Goal: Obtain resource: Download file/media

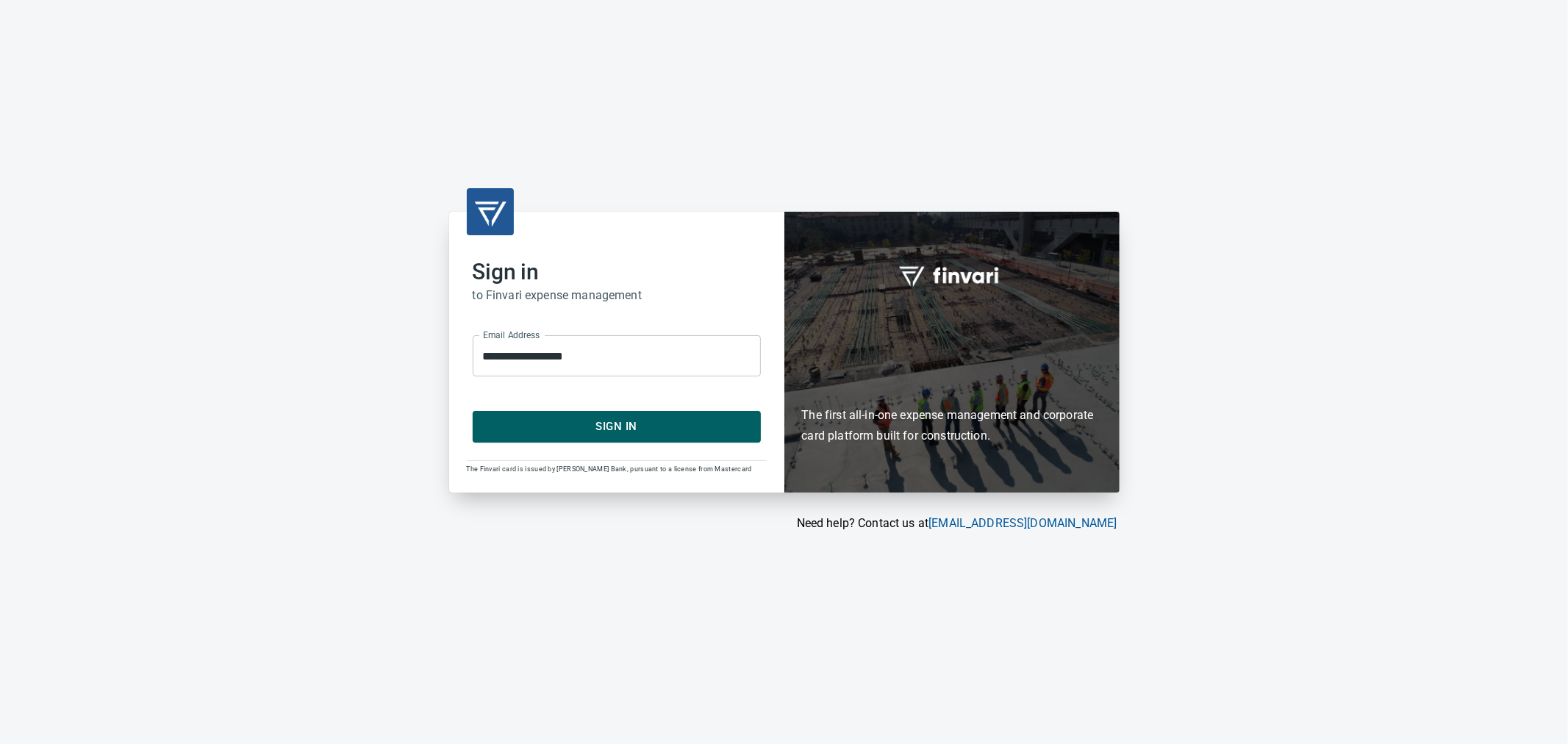
click at [597, 434] on span "Sign In" at bounding box center [616, 426] width 256 height 19
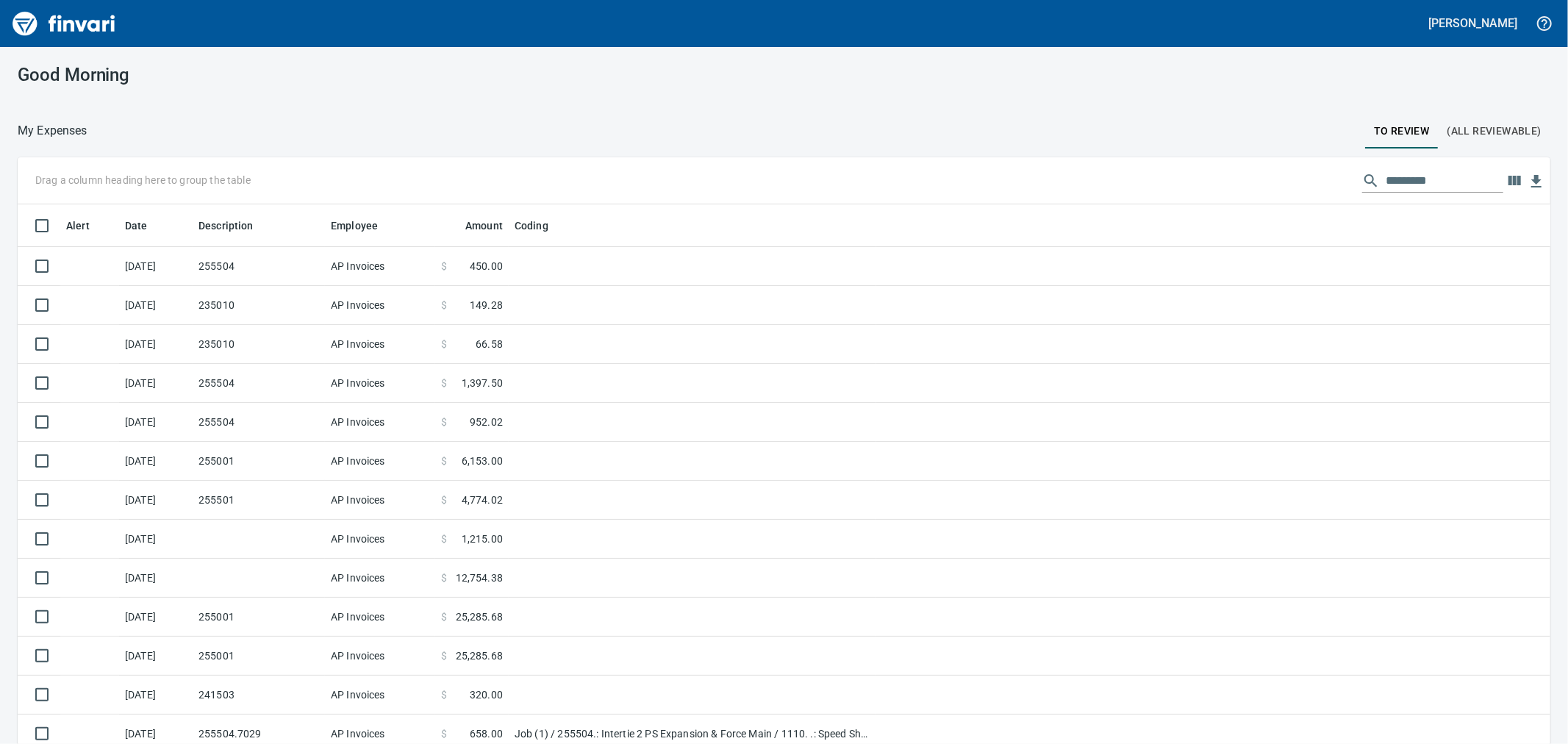
scroll to position [570, 1496]
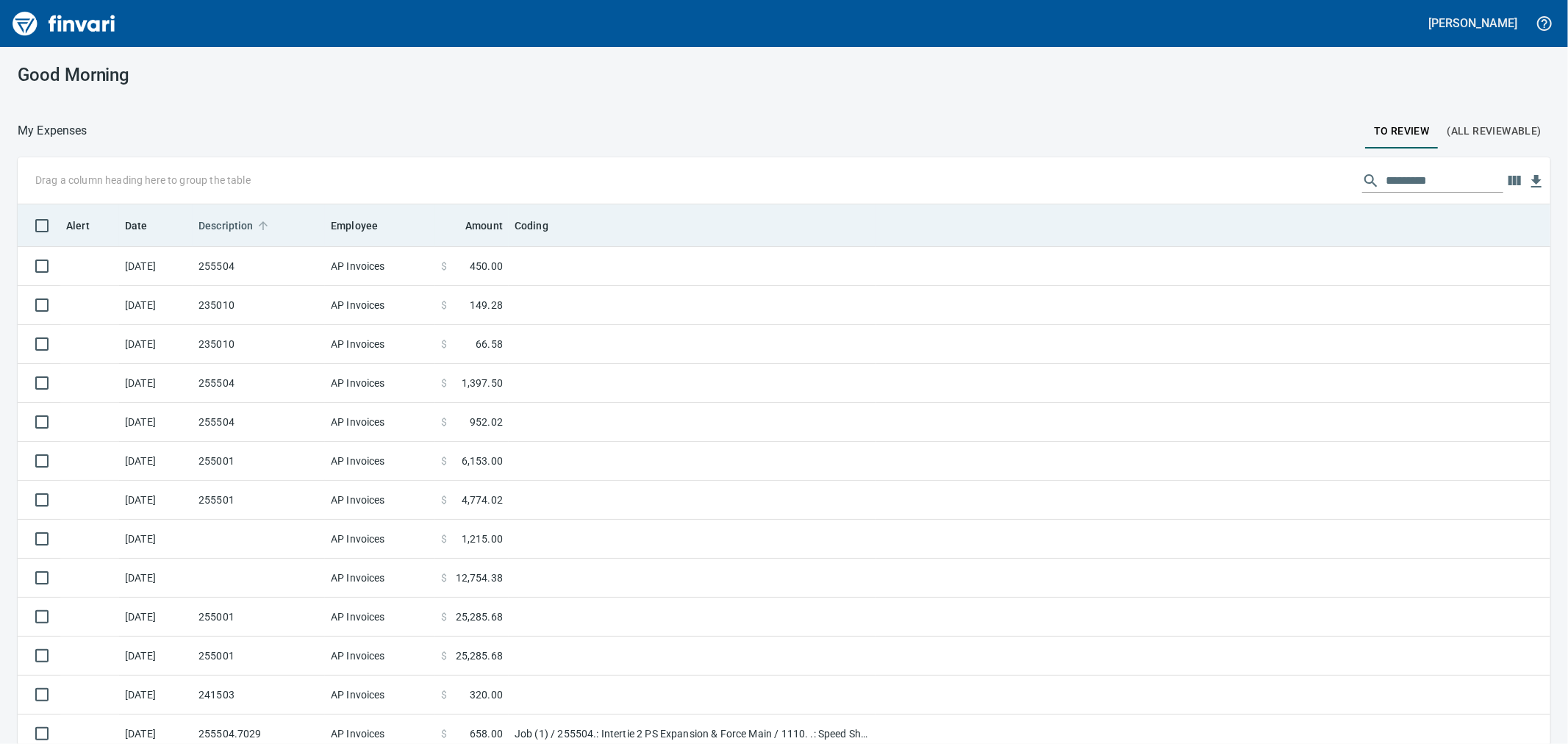
click at [223, 233] on span "Description" at bounding box center [226, 225] width 55 height 17
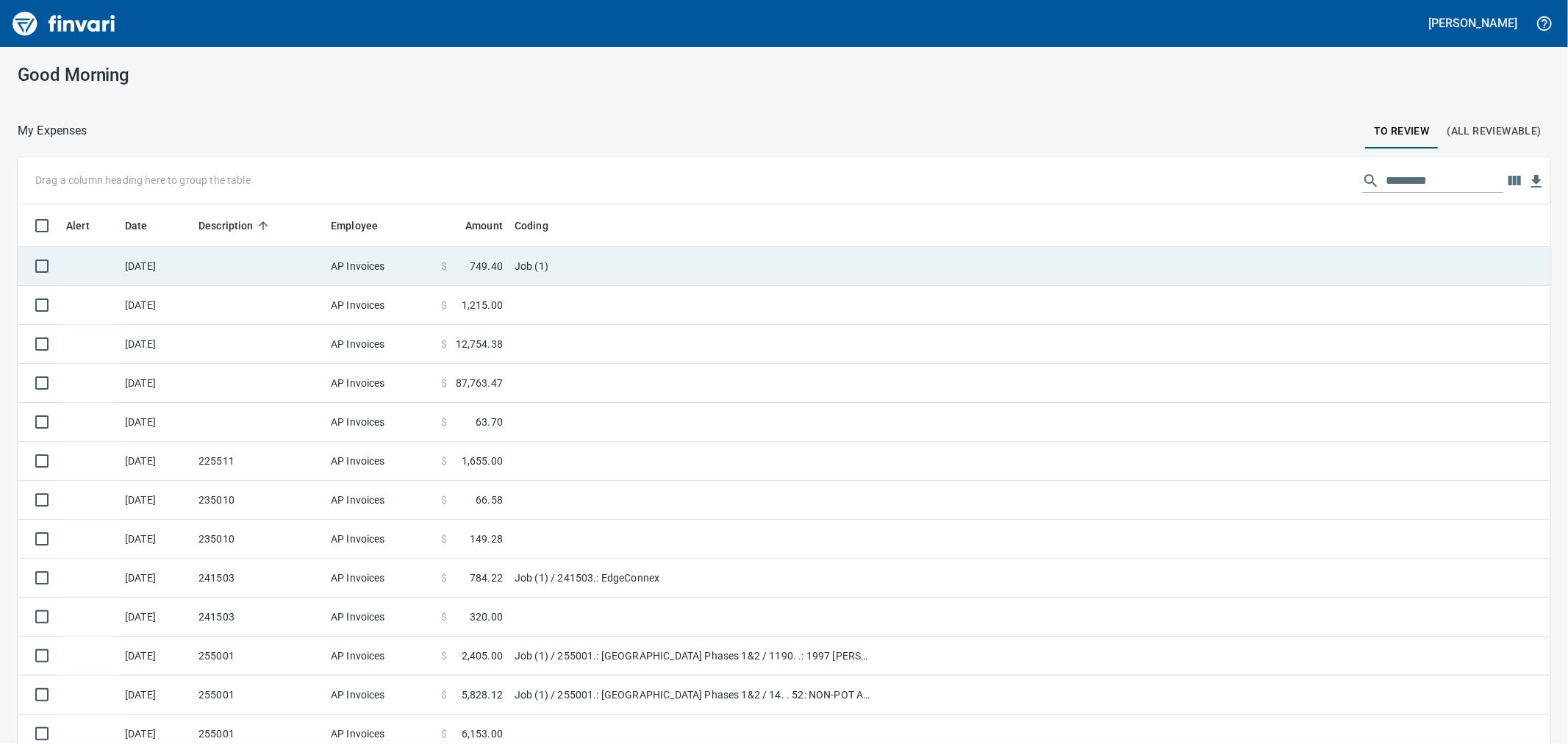
click at [226, 268] on td at bounding box center [259, 266] width 133 height 39
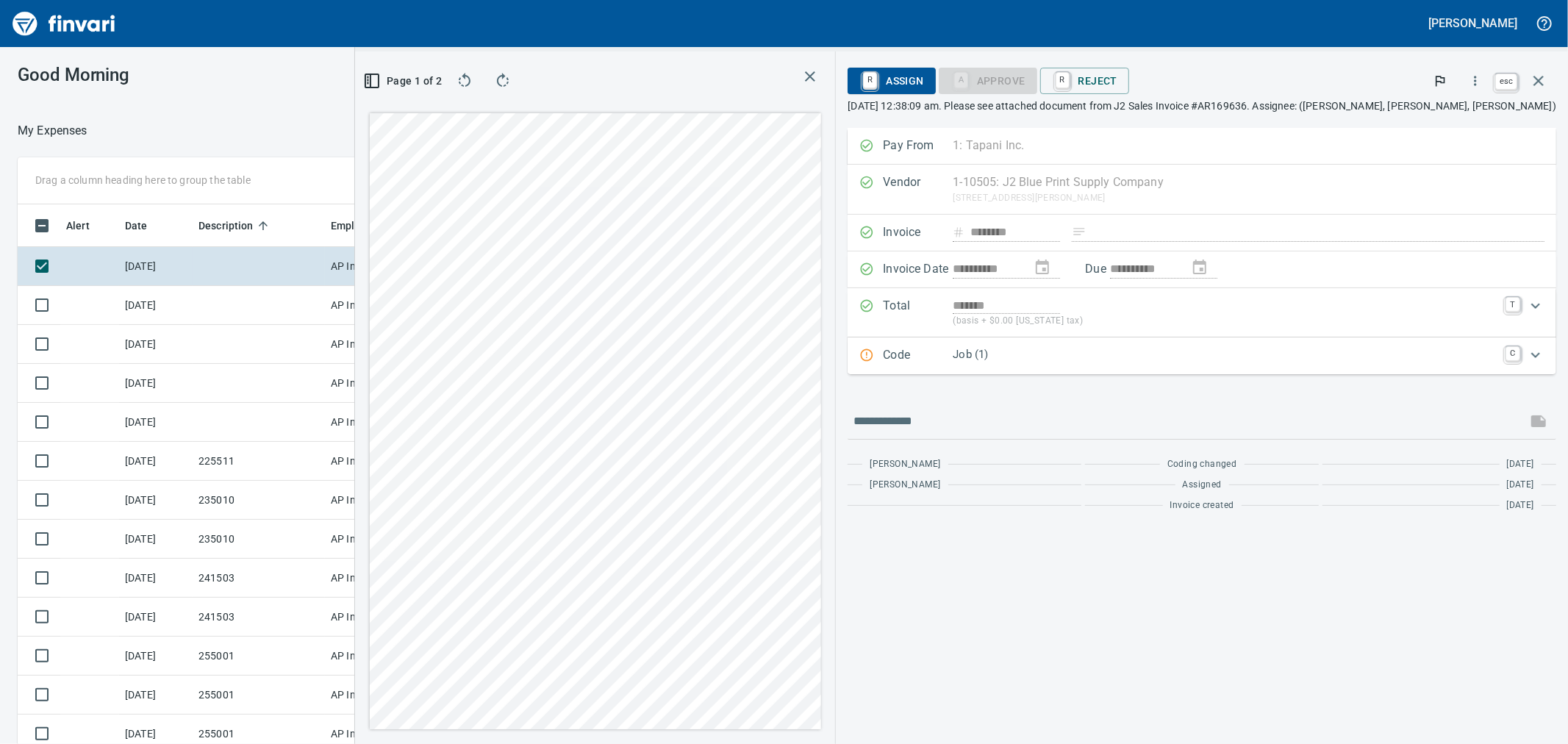
scroll to position [570, 1129]
click at [1545, 82] on icon "button" at bounding box center [1538, 80] width 17 height 17
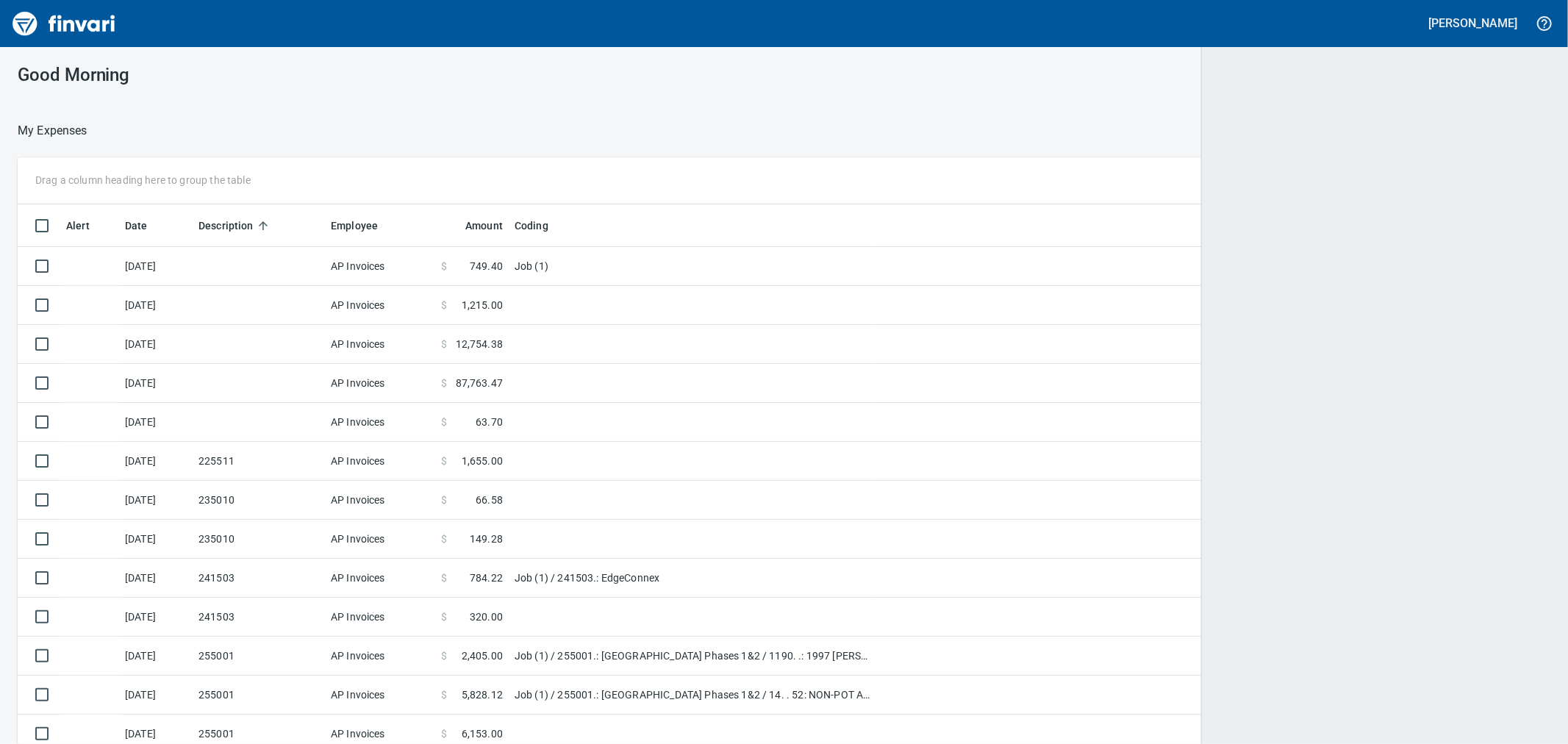
scroll to position [2, 2]
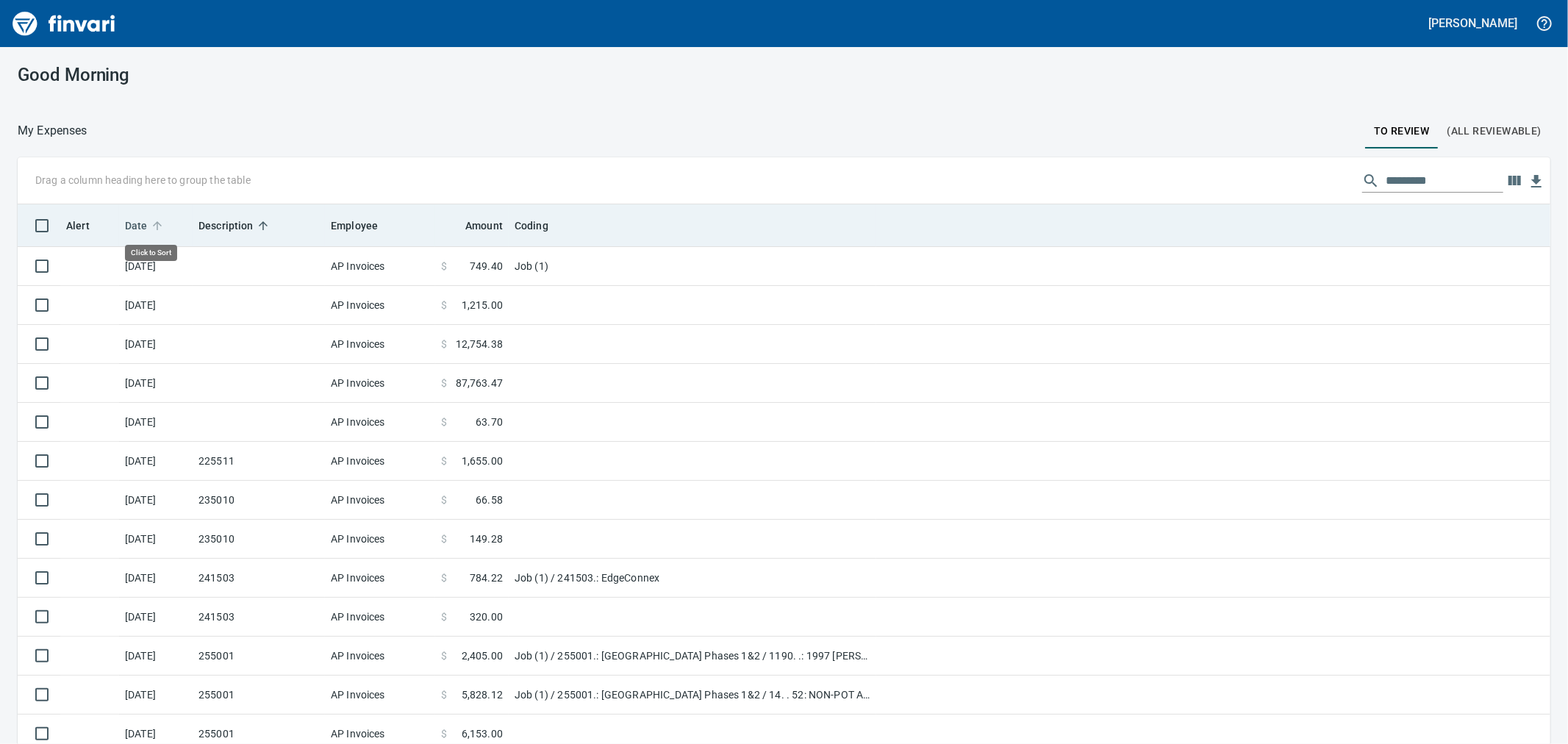
click at [141, 230] on span "Date" at bounding box center [136, 225] width 23 height 17
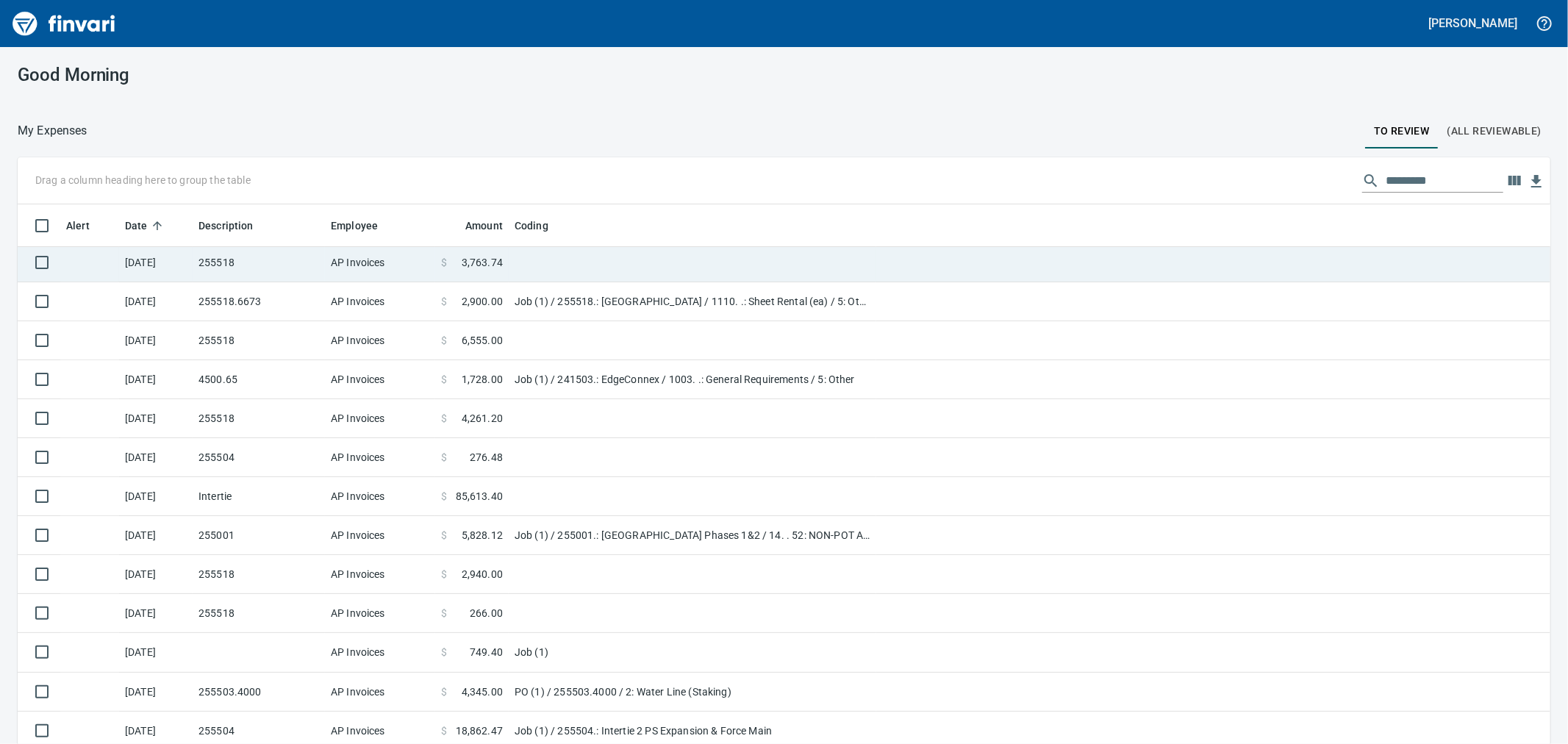
scroll to position [0, 0]
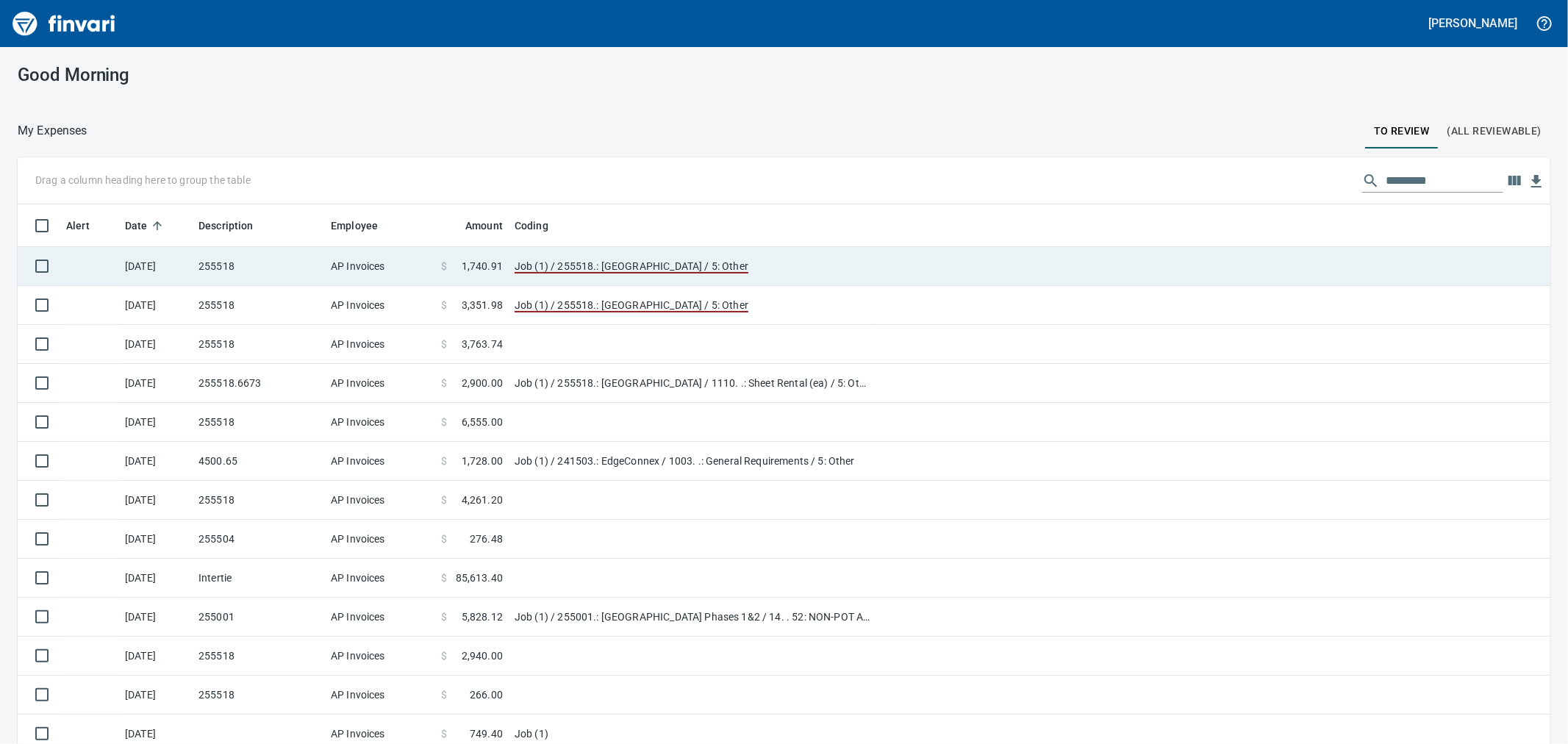
click at [261, 257] on td "255518" at bounding box center [259, 266] width 133 height 39
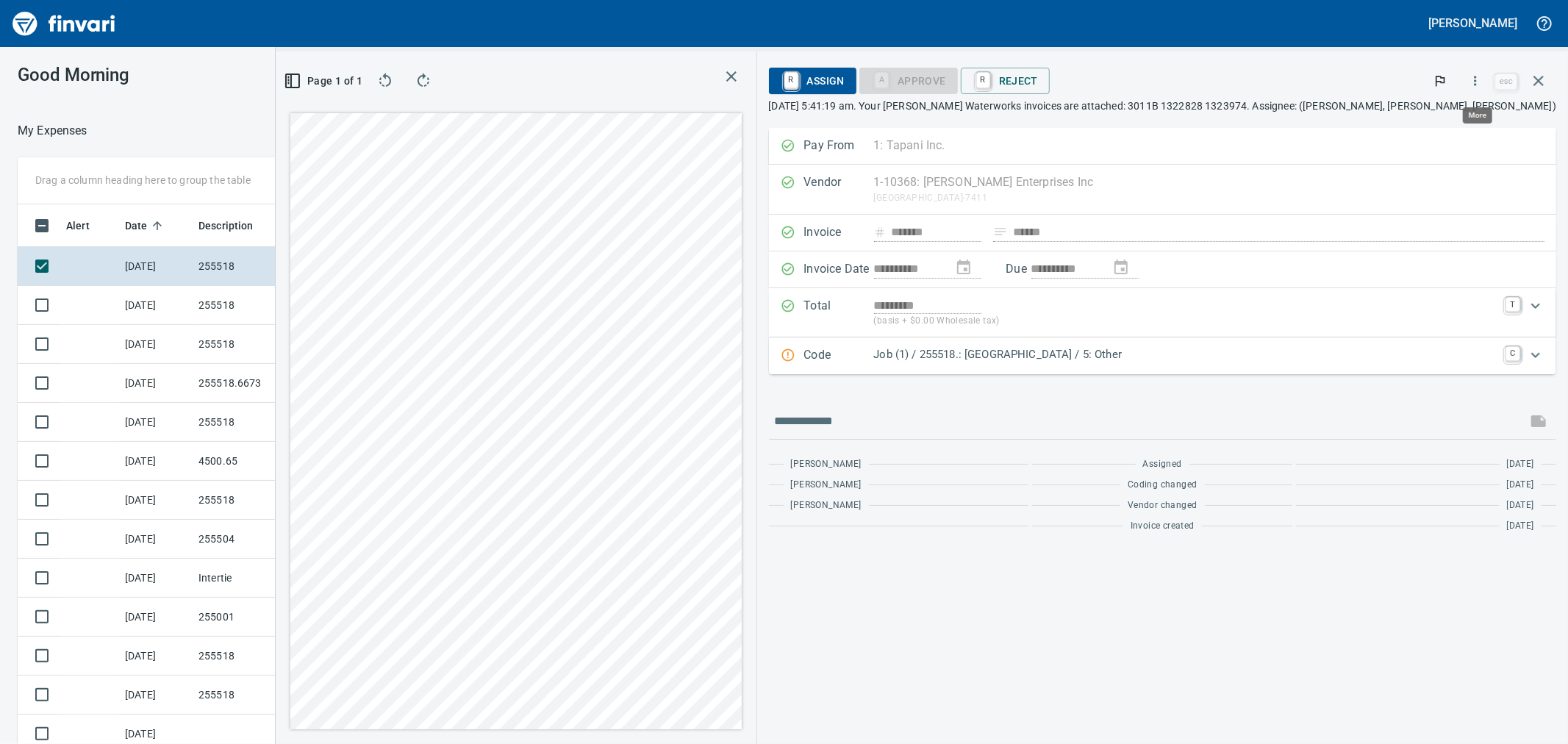
scroll to position [570, 1129]
click at [1474, 78] on icon "button" at bounding box center [1475, 81] width 15 height 15
click at [1446, 118] on span "Download" at bounding box center [1473, 123] width 141 height 17
click at [233, 313] on td "255518" at bounding box center [259, 305] width 133 height 39
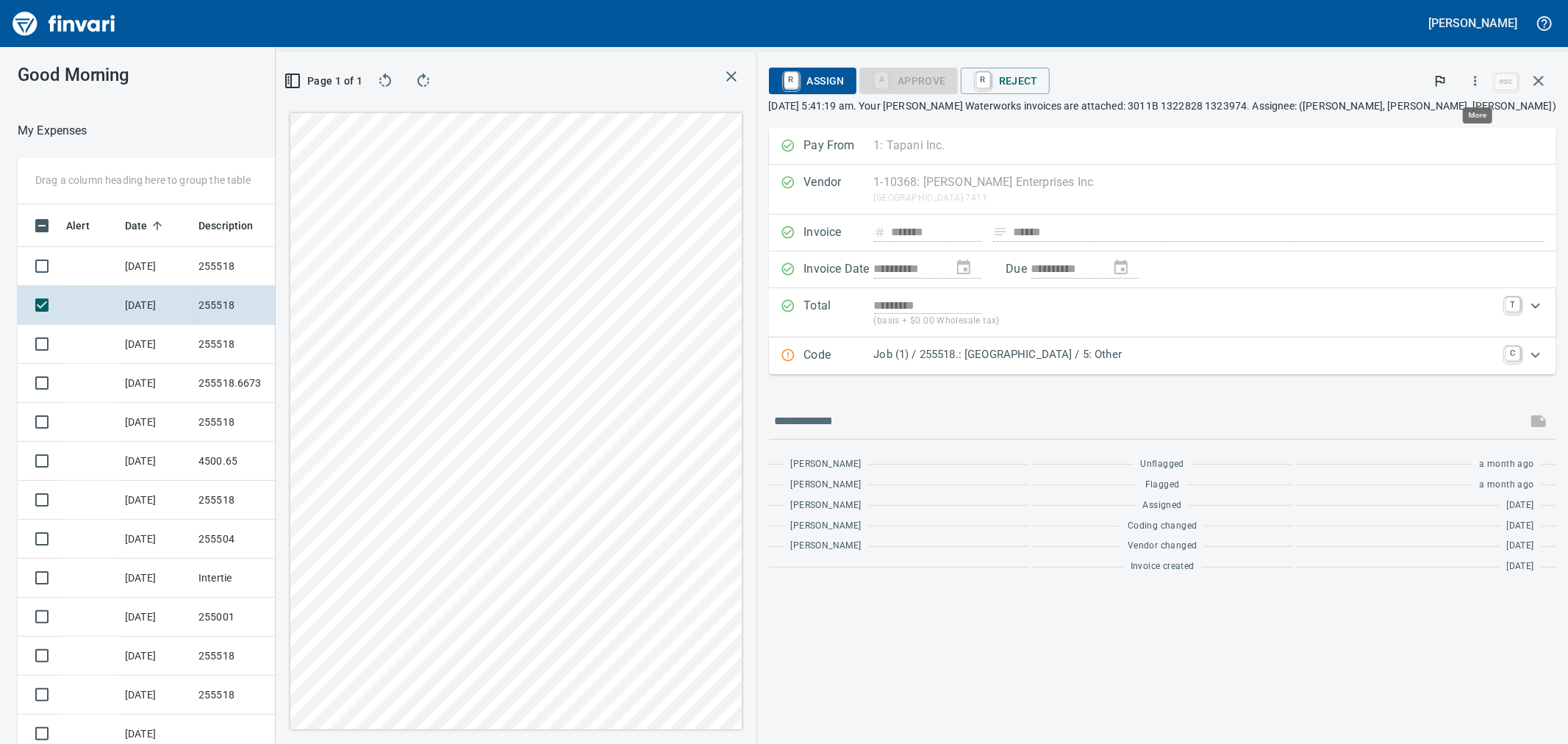
scroll to position [570, 1129]
click at [1477, 78] on icon "button" at bounding box center [1475, 81] width 15 height 15
click at [1456, 123] on span "Download" at bounding box center [1473, 123] width 141 height 17
click at [249, 344] on td "255518" at bounding box center [259, 344] width 133 height 39
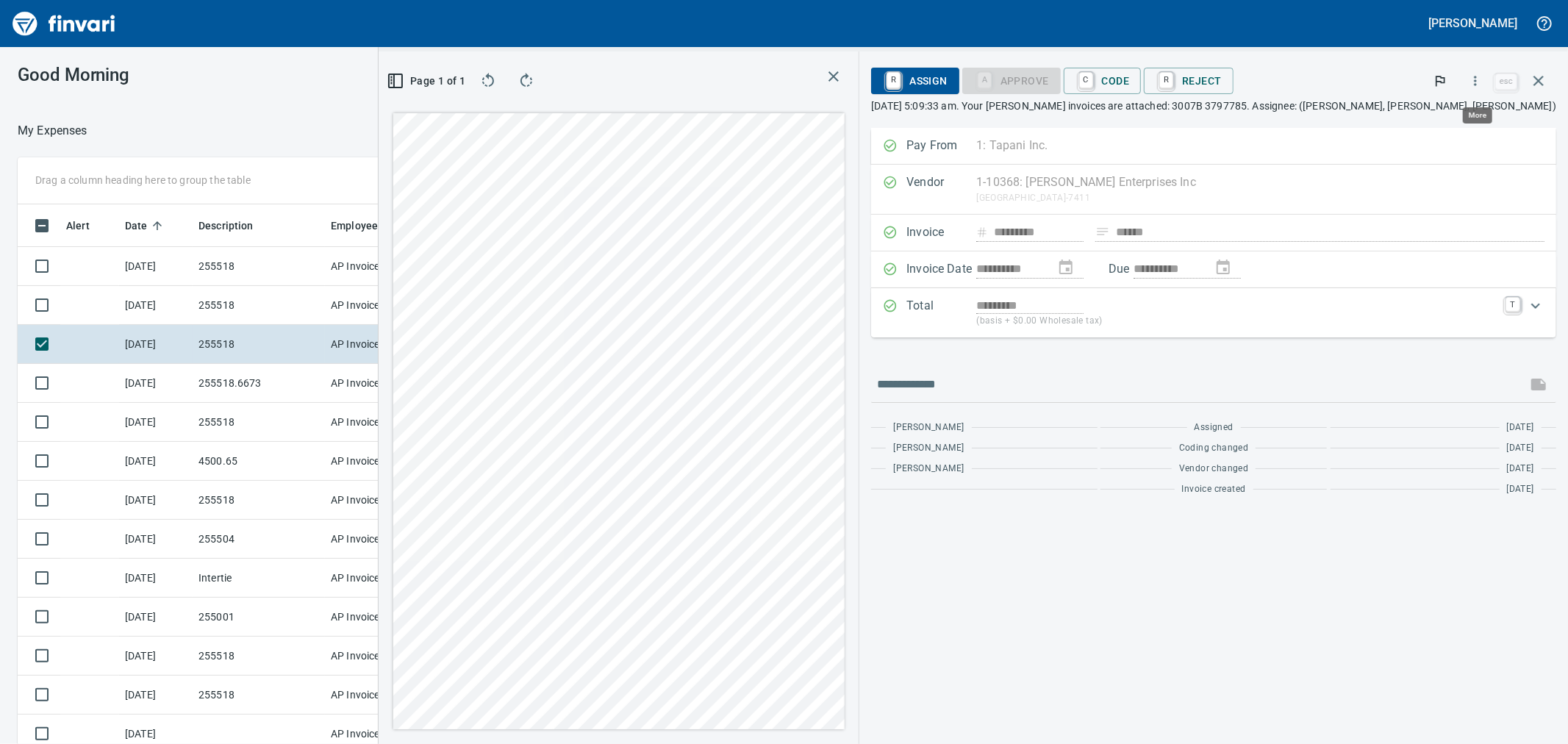
scroll to position [570, 1129]
click at [1478, 79] on icon "button" at bounding box center [1475, 81] width 15 height 15
click at [1452, 122] on span "Download" at bounding box center [1473, 123] width 141 height 17
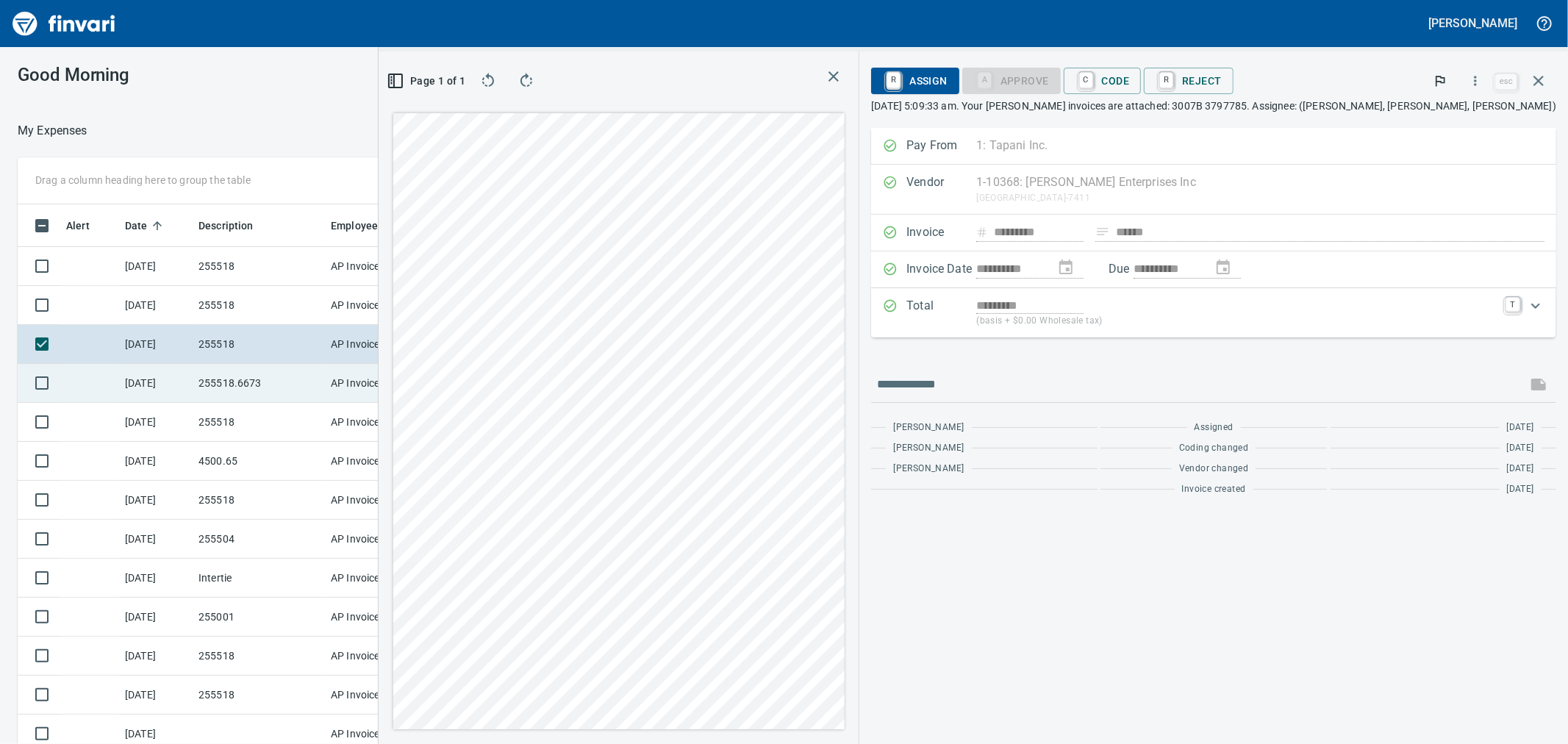
click at [299, 388] on td "255518.6673" at bounding box center [259, 383] width 133 height 39
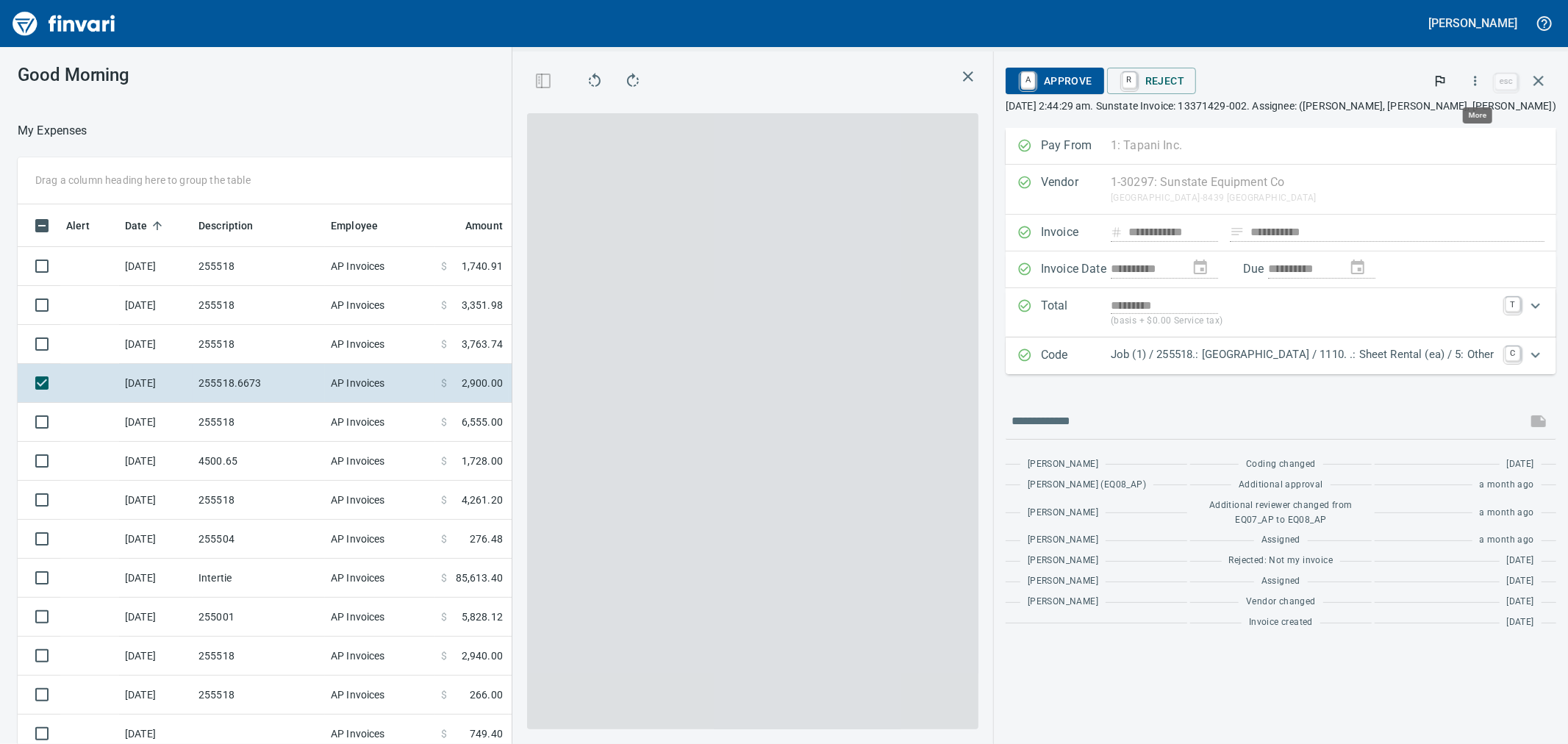
scroll to position [570, 1129]
click at [1479, 84] on icon "button" at bounding box center [1475, 81] width 15 height 15
click at [1443, 128] on span "Download" at bounding box center [1473, 123] width 141 height 17
click at [1436, 116] on div "**********" at bounding box center [1281, 398] width 574 height 693
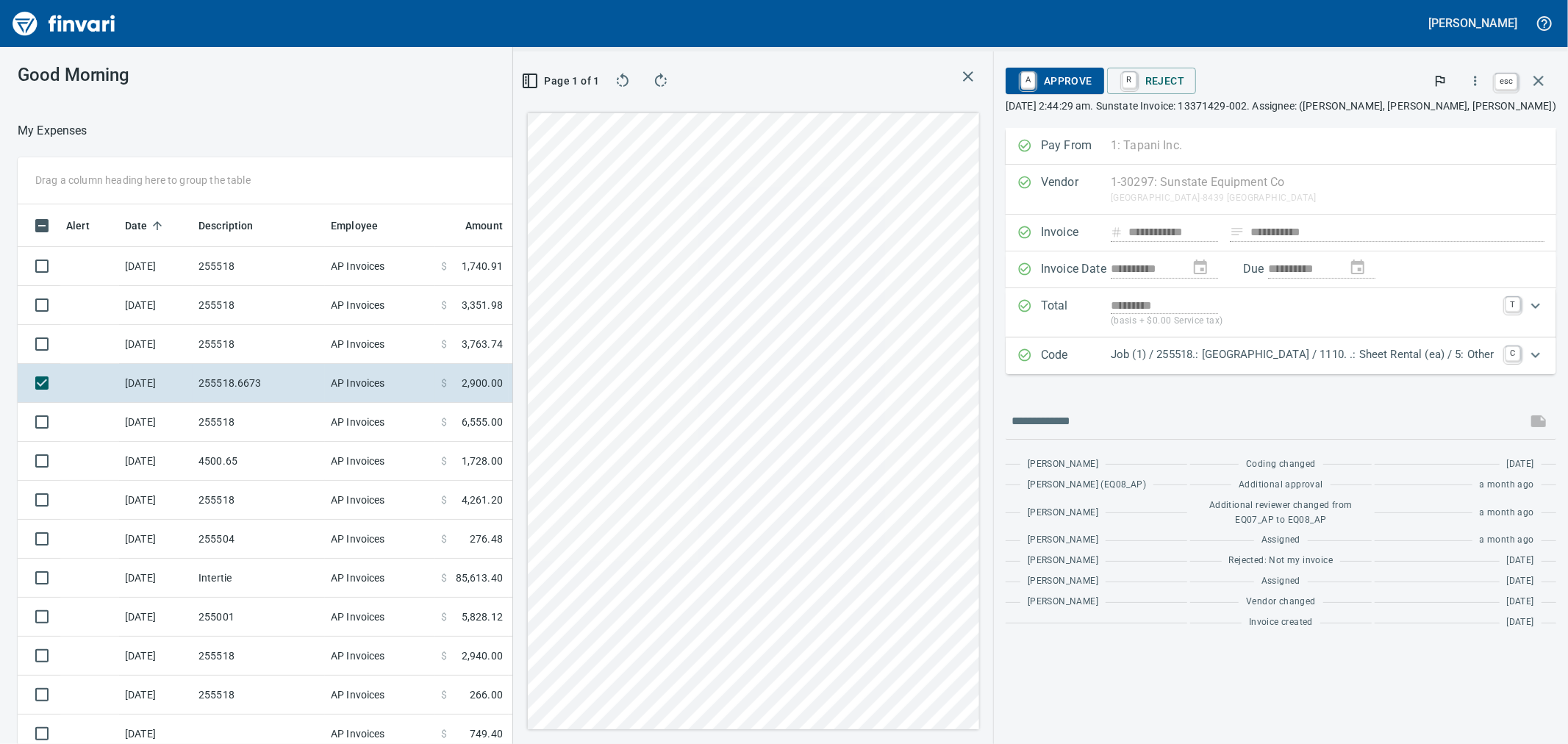
click at [1541, 83] on icon "button" at bounding box center [1538, 80] width 10 height 10
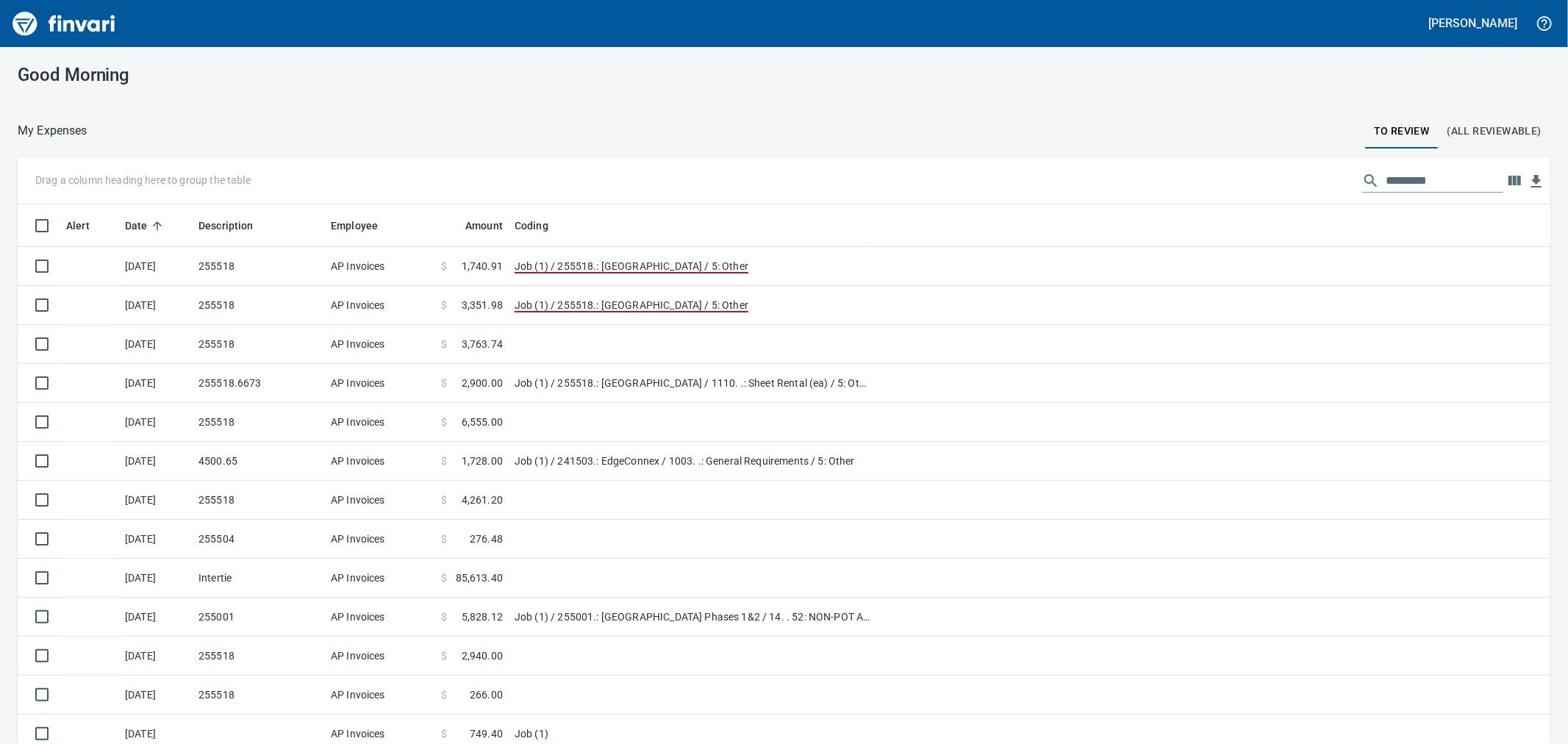
click at [929, 75] on div "Good Morning" at bounding box center [784, 75] width 1568 height 56
click at [1543, 88] on div "Good Morning My Expenses To Review (All Reviewable) Drag a column heading here …" at bounding box center [784, 396] width 1568 height 698
click at [929, 79] on div "Good Morning" at bounding box center [784, 75] width 1568 height 56
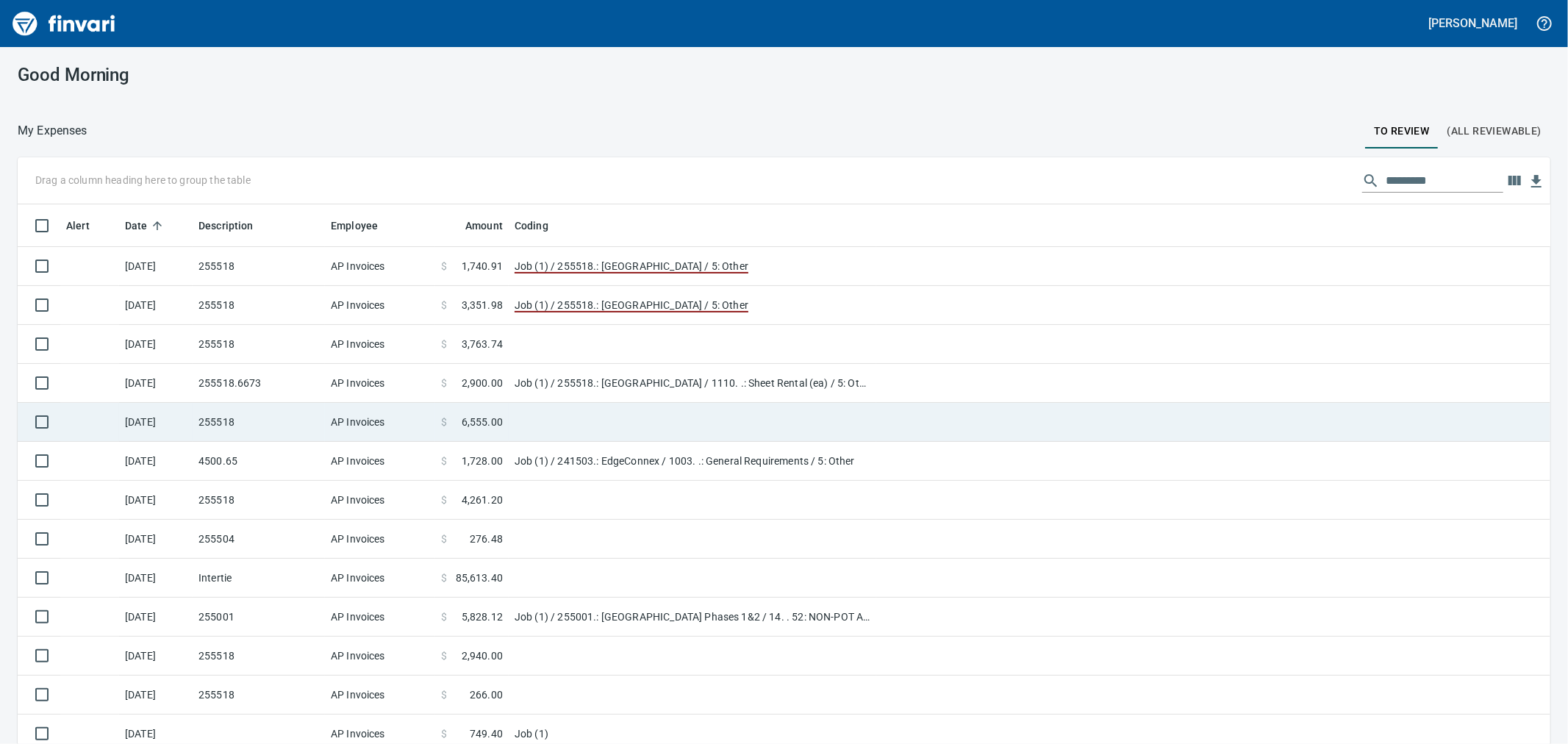
click at [390, 415] on td "AP Invoices" at bounding box center [380, 422] width 110 height 39
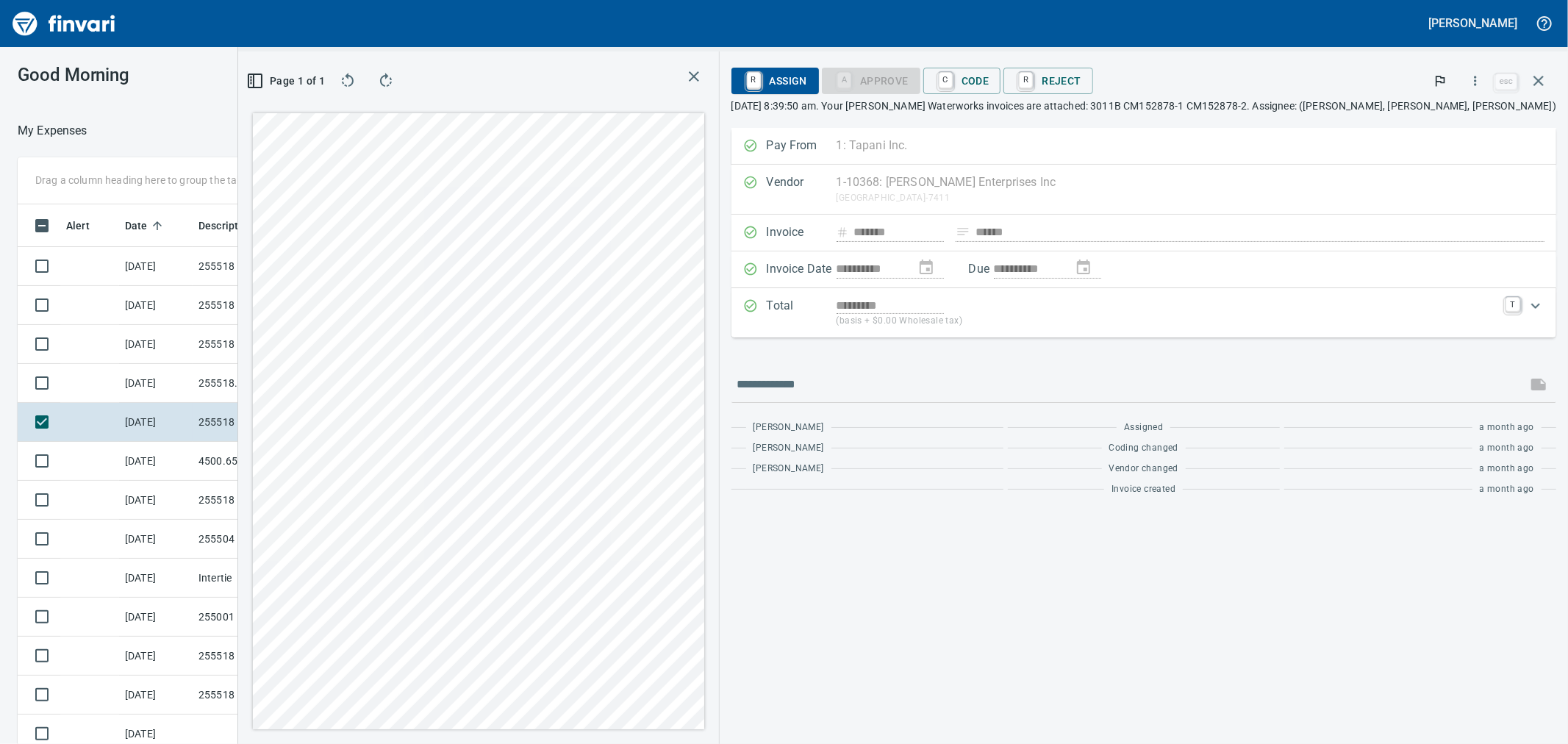
scroll to position [570, 1129]
click at [1473, 79] on icon "button" at bounding box center [1475, 81] width 15 height 15
click at [1455, 123] on span "Download" at bounding box center [1473, 123] width 141 height 17
click at [202, 473] on td "4500.65" at bounding box center [259, 461] width 133 height 39
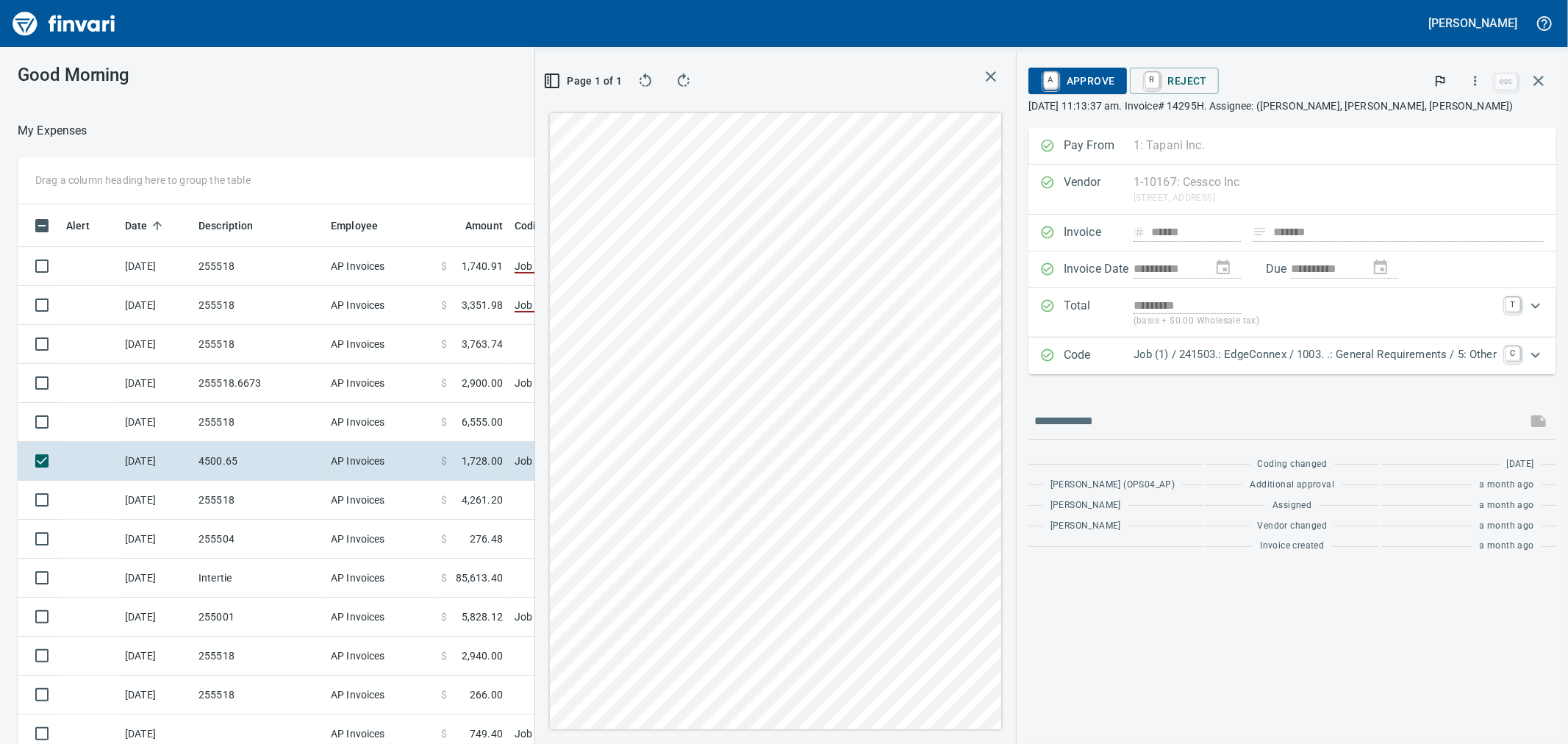
click at [1541, 354] on icon "Expand" at bounding box center [1535, 354] width 17 height 17
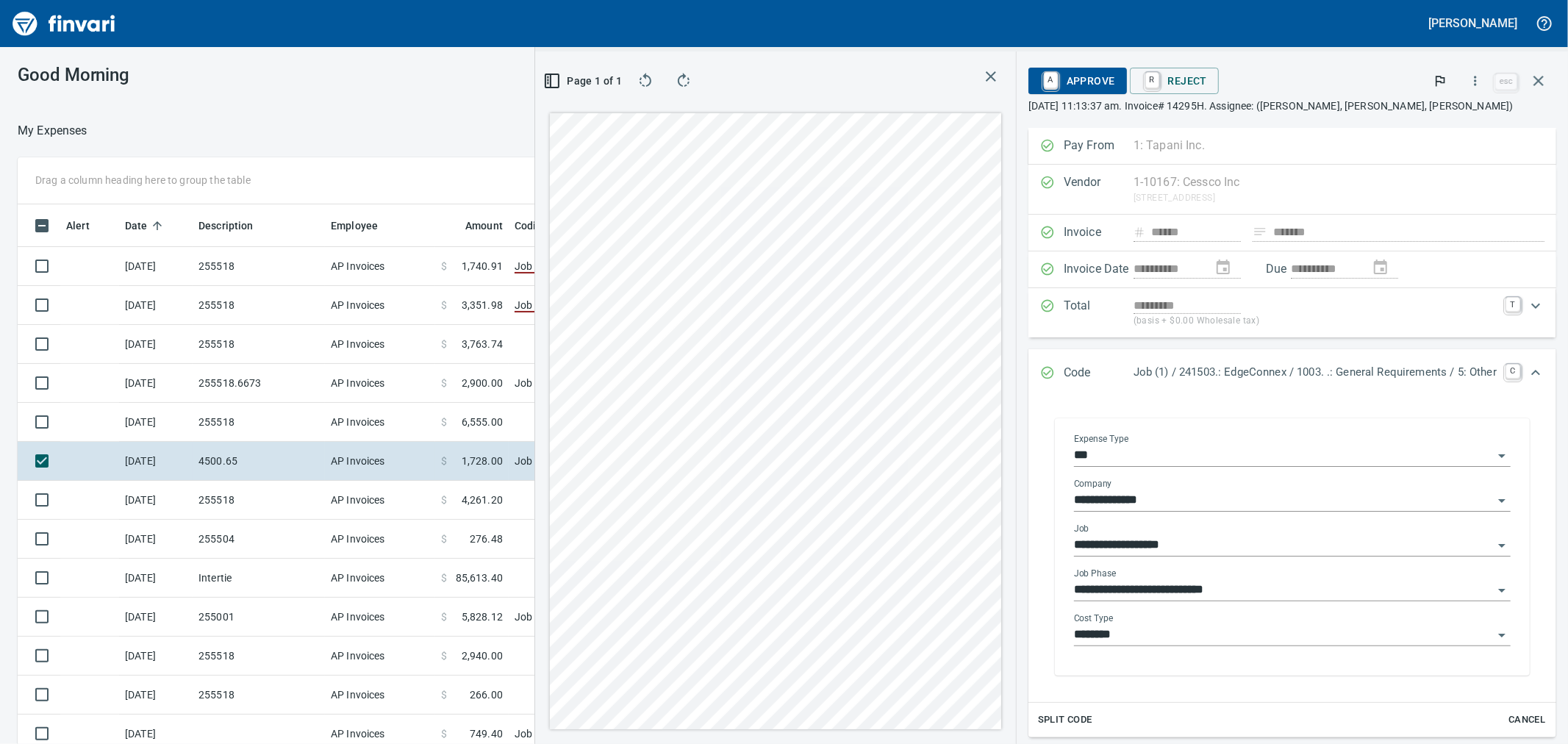
click at [1498, 548] on icon "Open" at bounding box center [1502, 546] width 7 height 4
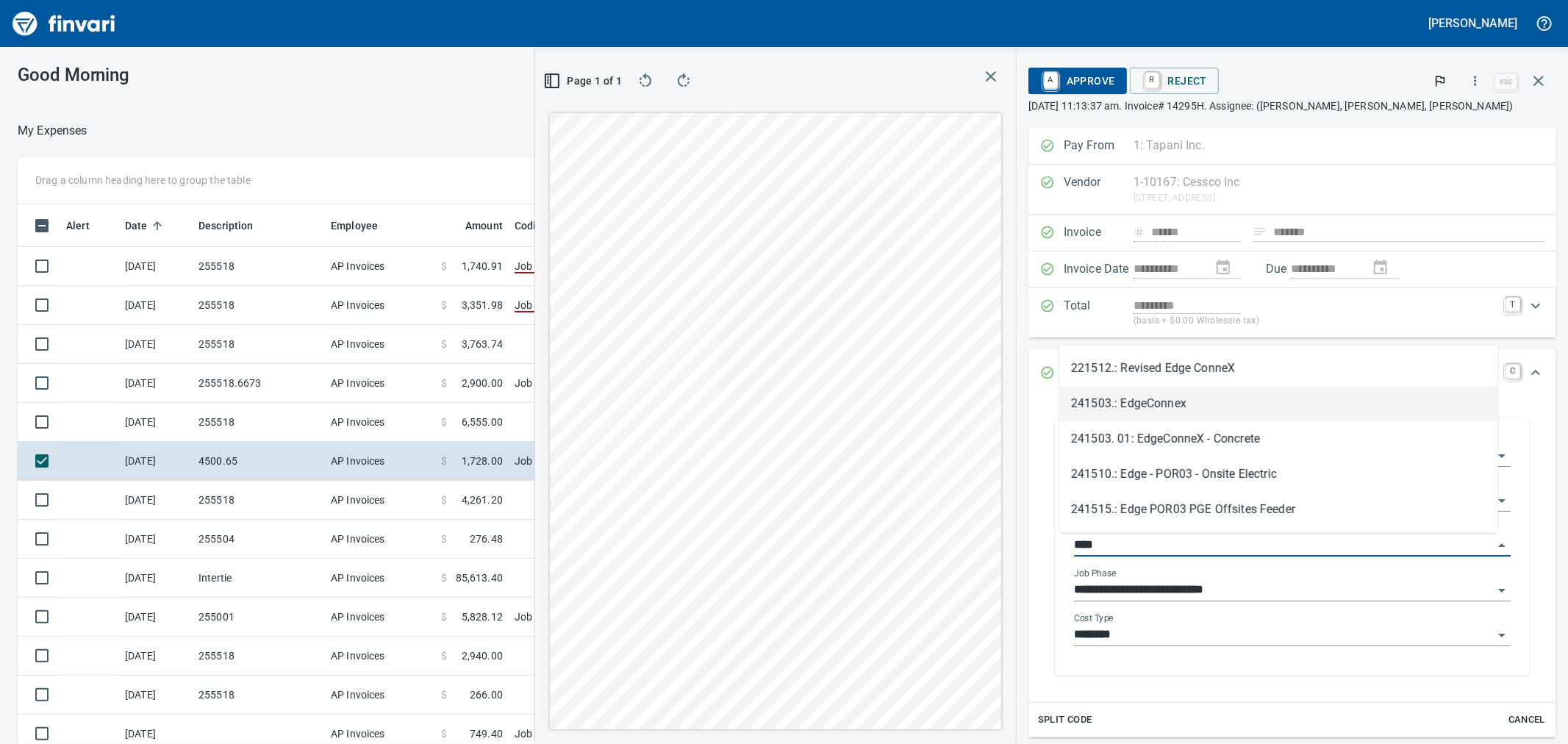
scroll to position [570, 1129]
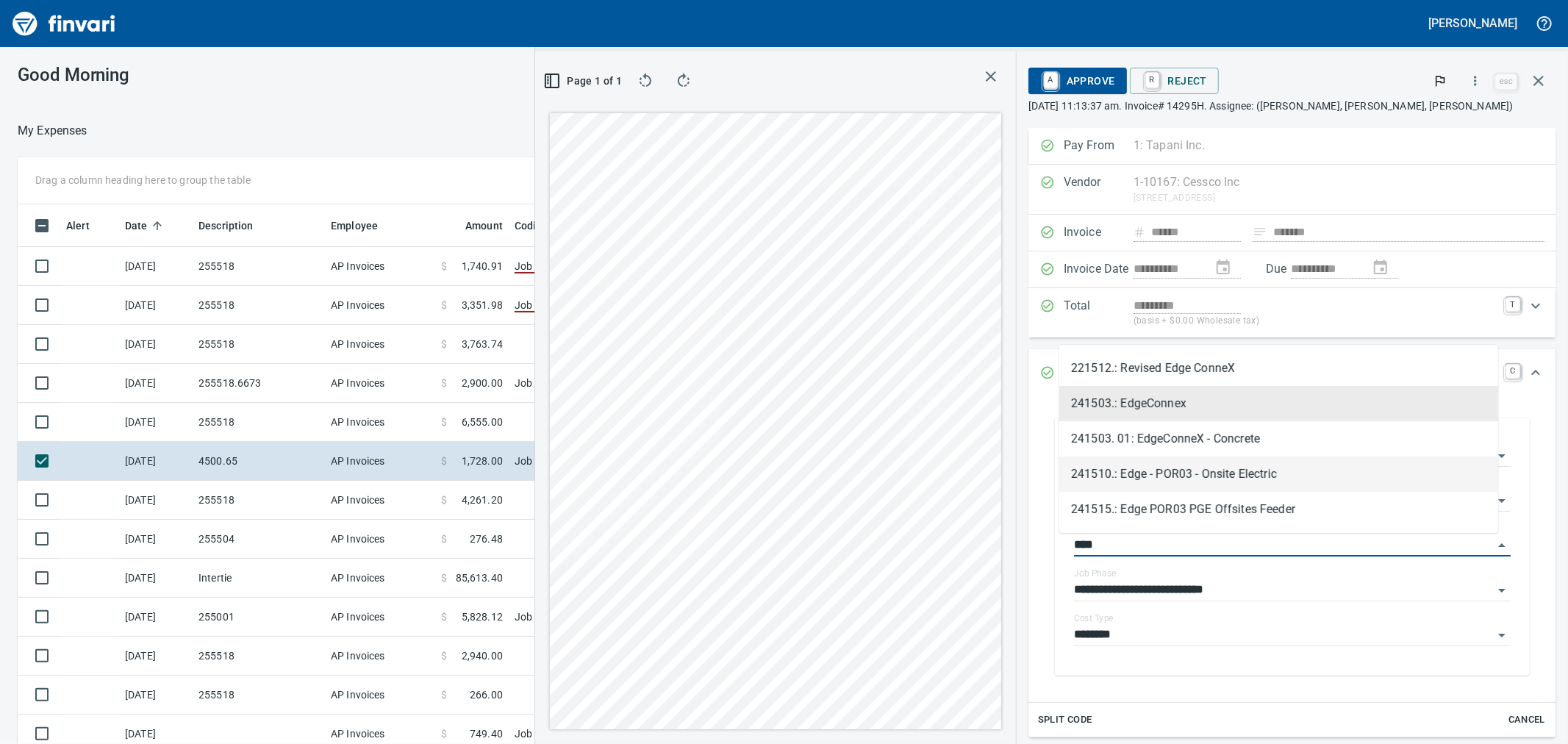
click at [1218, 473] on li "241510.: Edge - POR03 - Onsite Electric" at bounding box center [1278, 474] width 439 height 35
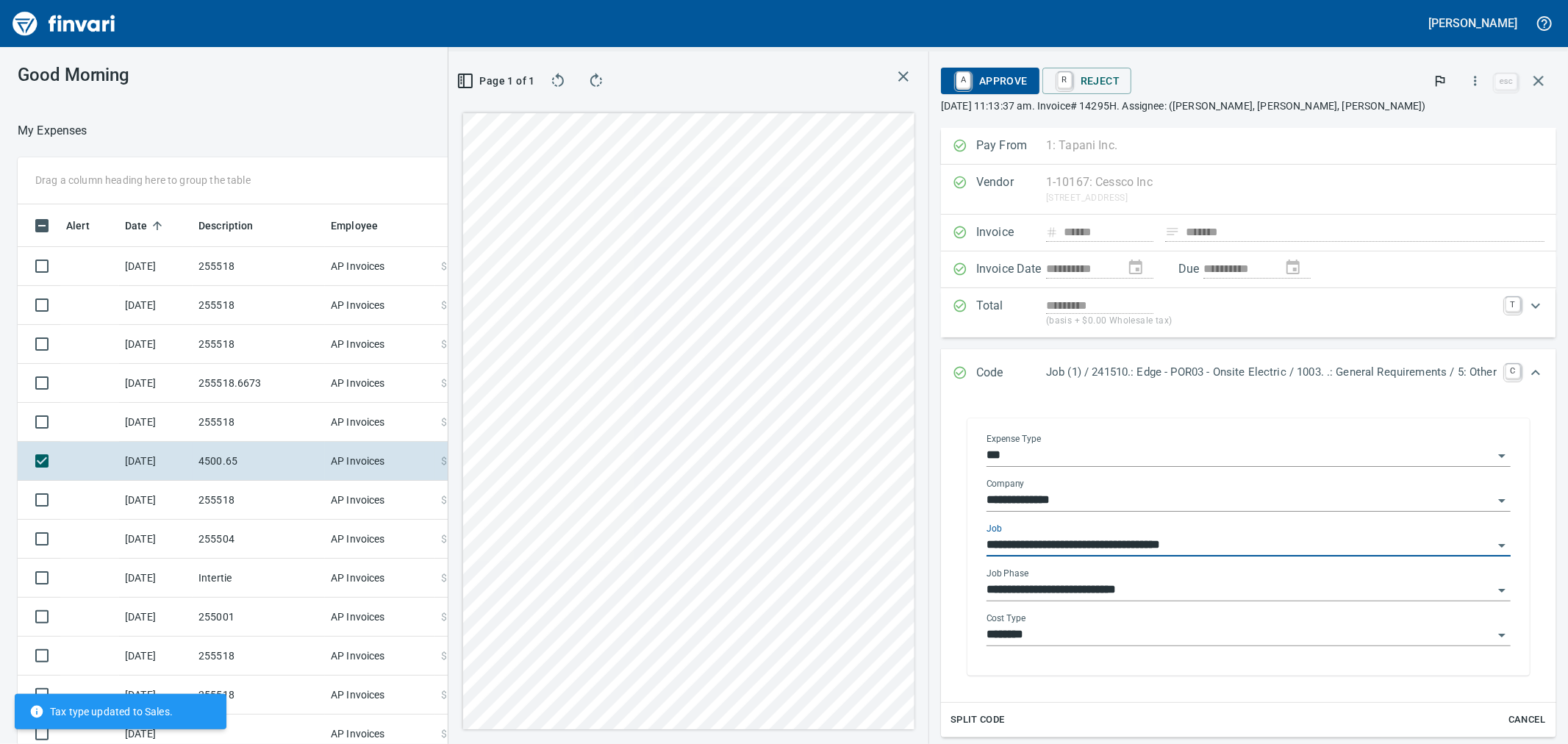
type input "**********"
click at [1222, 585] on input "**********" at bounding box center [1240, 590] width 507 height 21
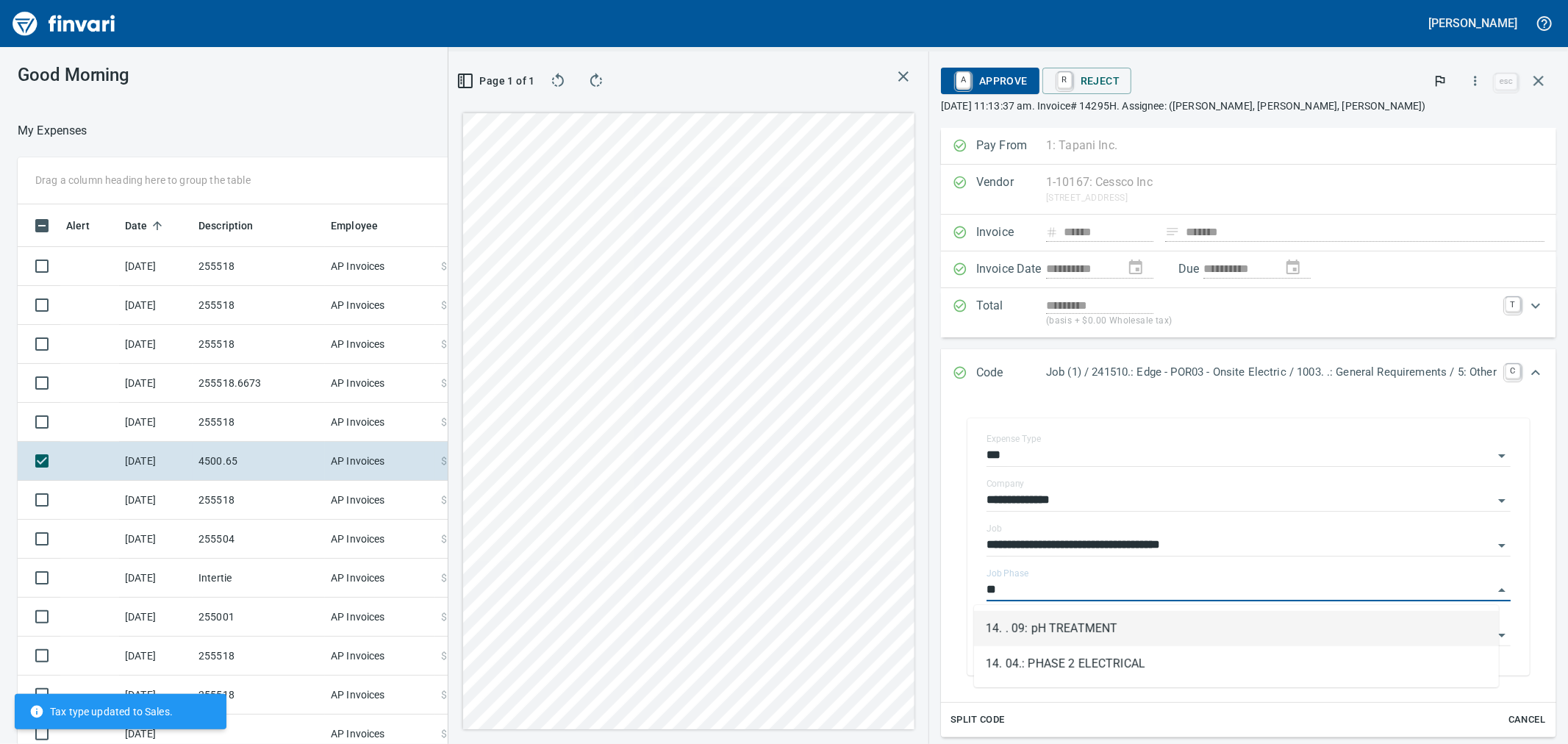
click at [1090, 632] on li "14. . 09: pH TREATMENT" at bounding box center [1237, 629] width 525 height 35
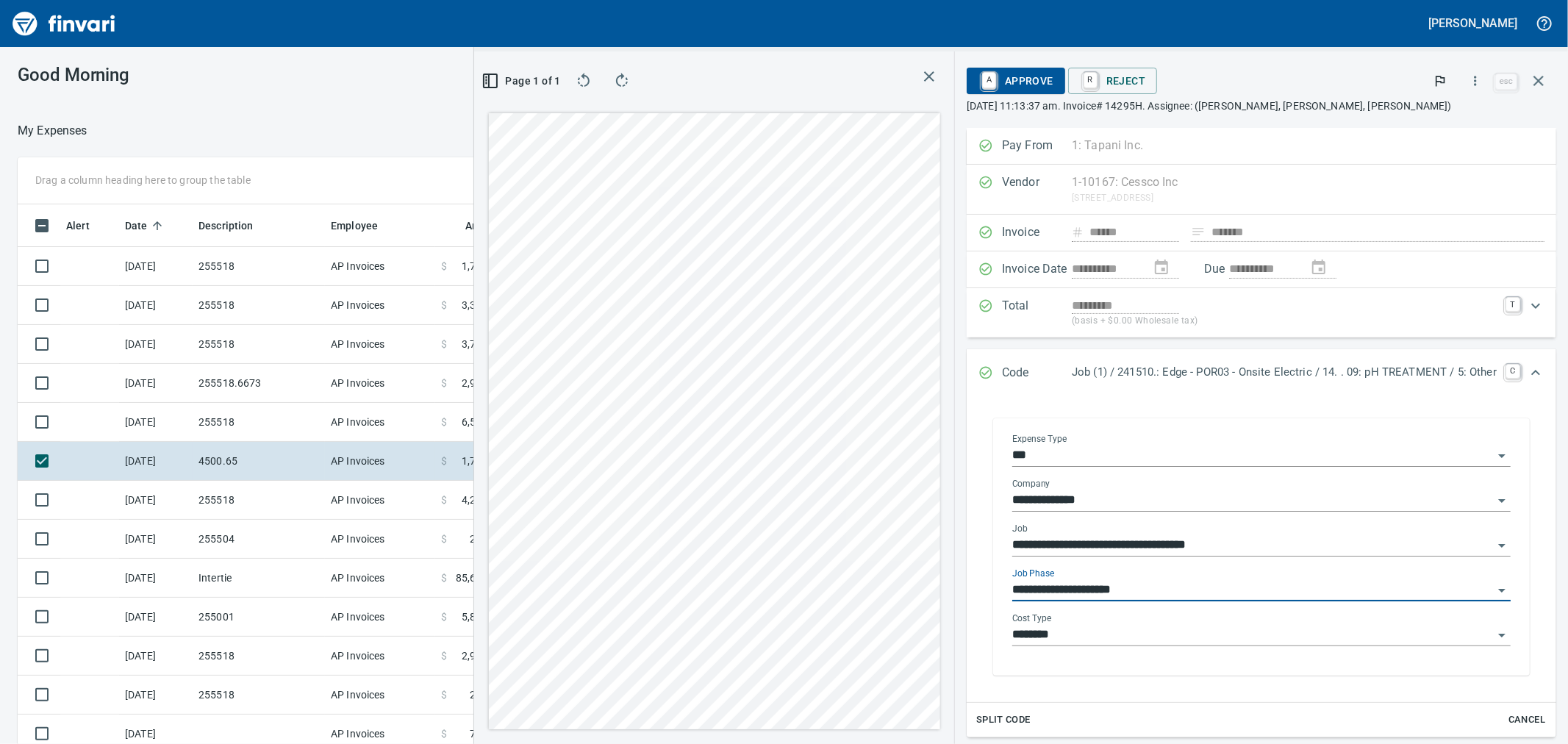
type input "**********"
click at [1013, 83] on span "A Approve" at bounding box center [1016, 81] width 75 height 25
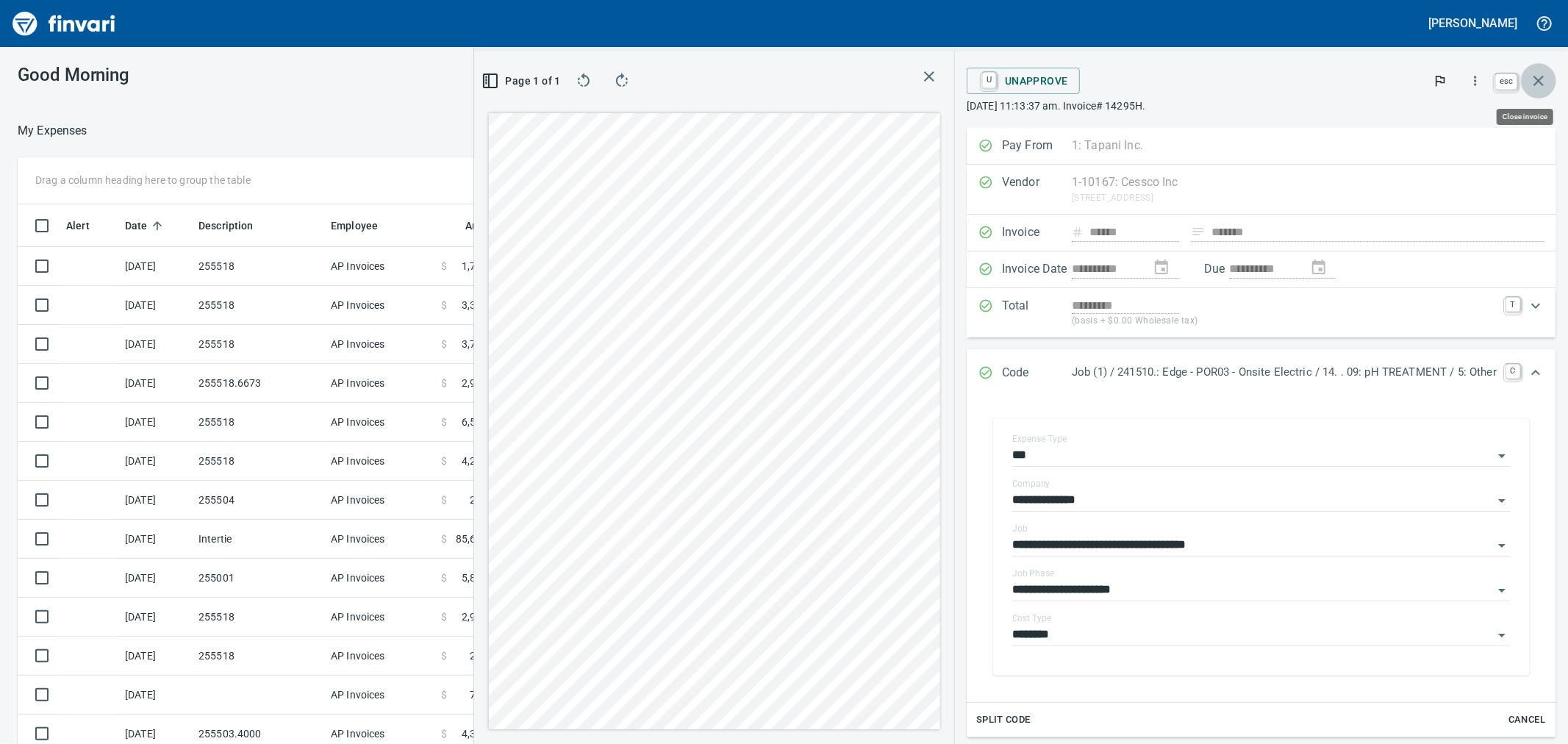
click at [1546, 82] on icon "button" at bounding box center [1538, 80] width 17 height 17
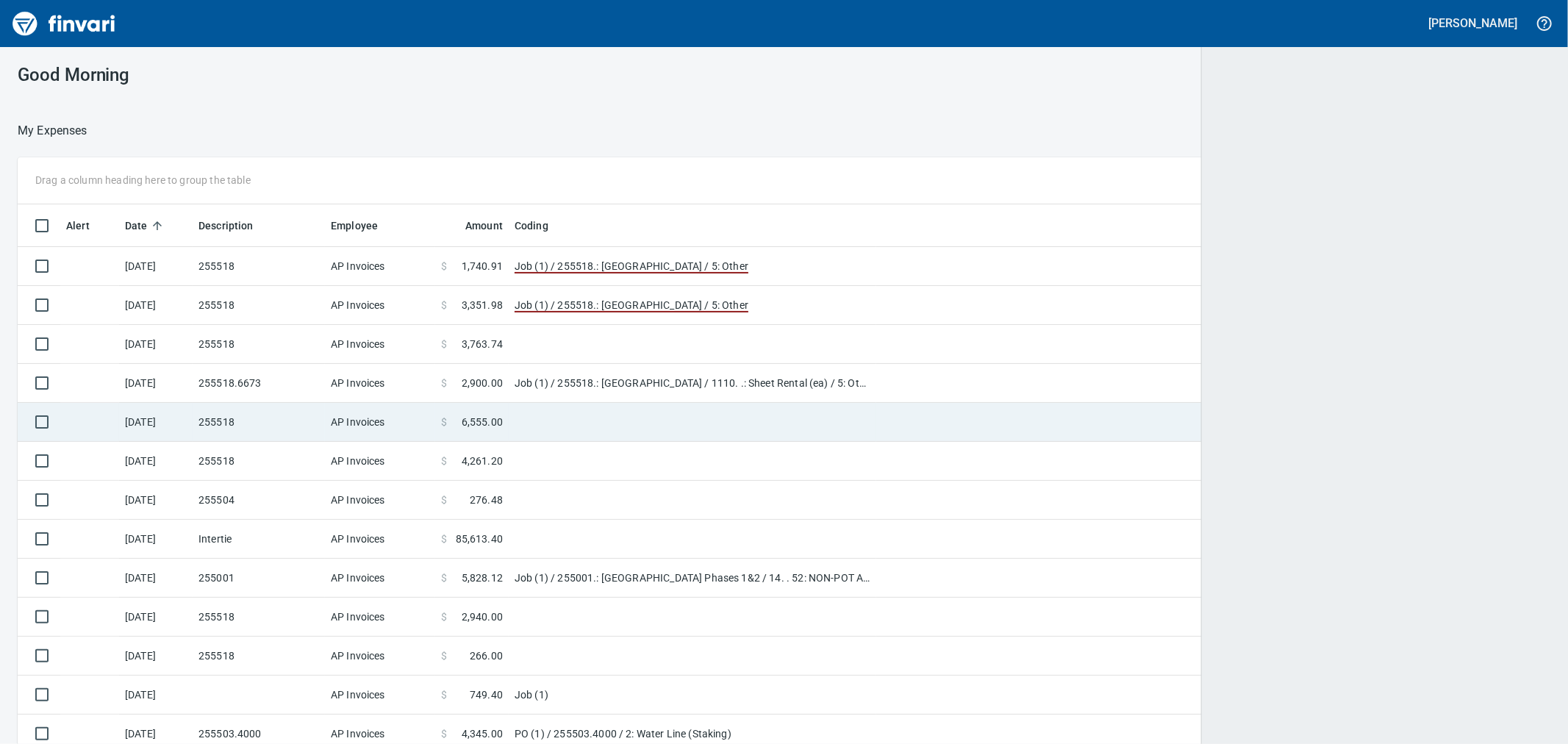
scroll to position [570, 1496]
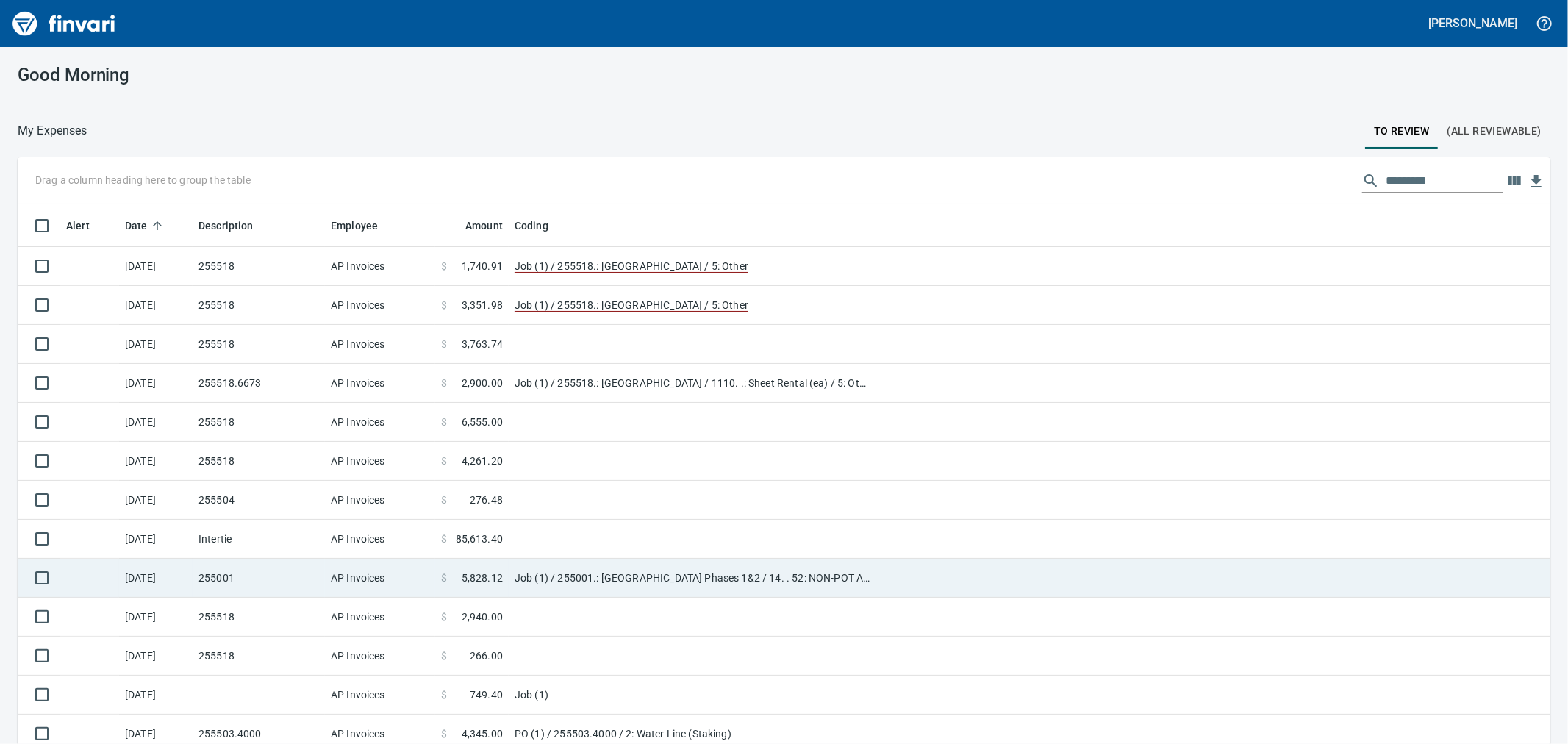
click at [693, 579] on td "Job (1) / 255001.: [GEOGRAPHIC_DATA] Phases 1&2 / 14. . 52: NON-POT ADDED WORK …" at bounding box center [692, 578] width 368 height 39
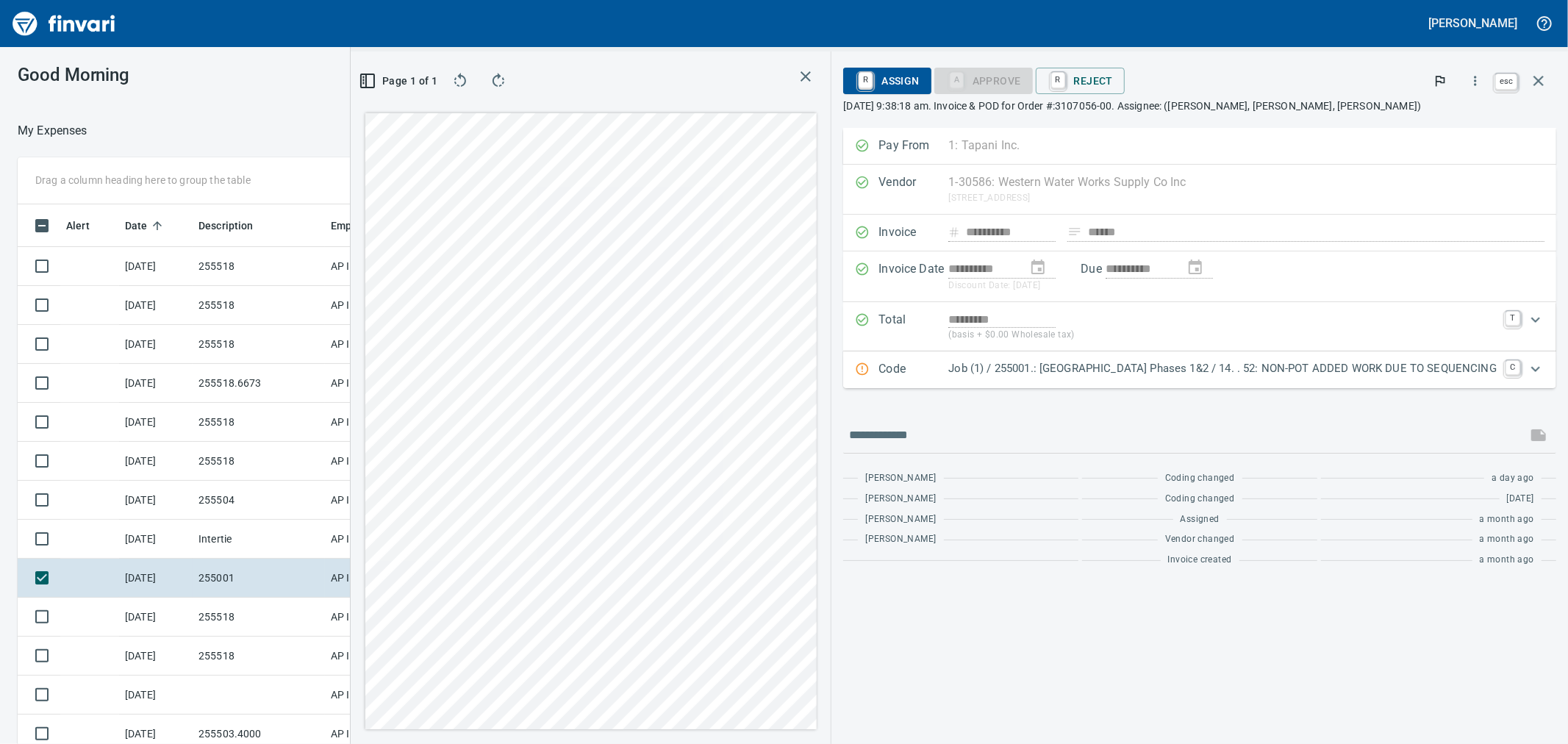
scroll to position [570, 1129]
click at [1543, 87] on icon "button" at bounding box center [1538, 80] width 17 height 17
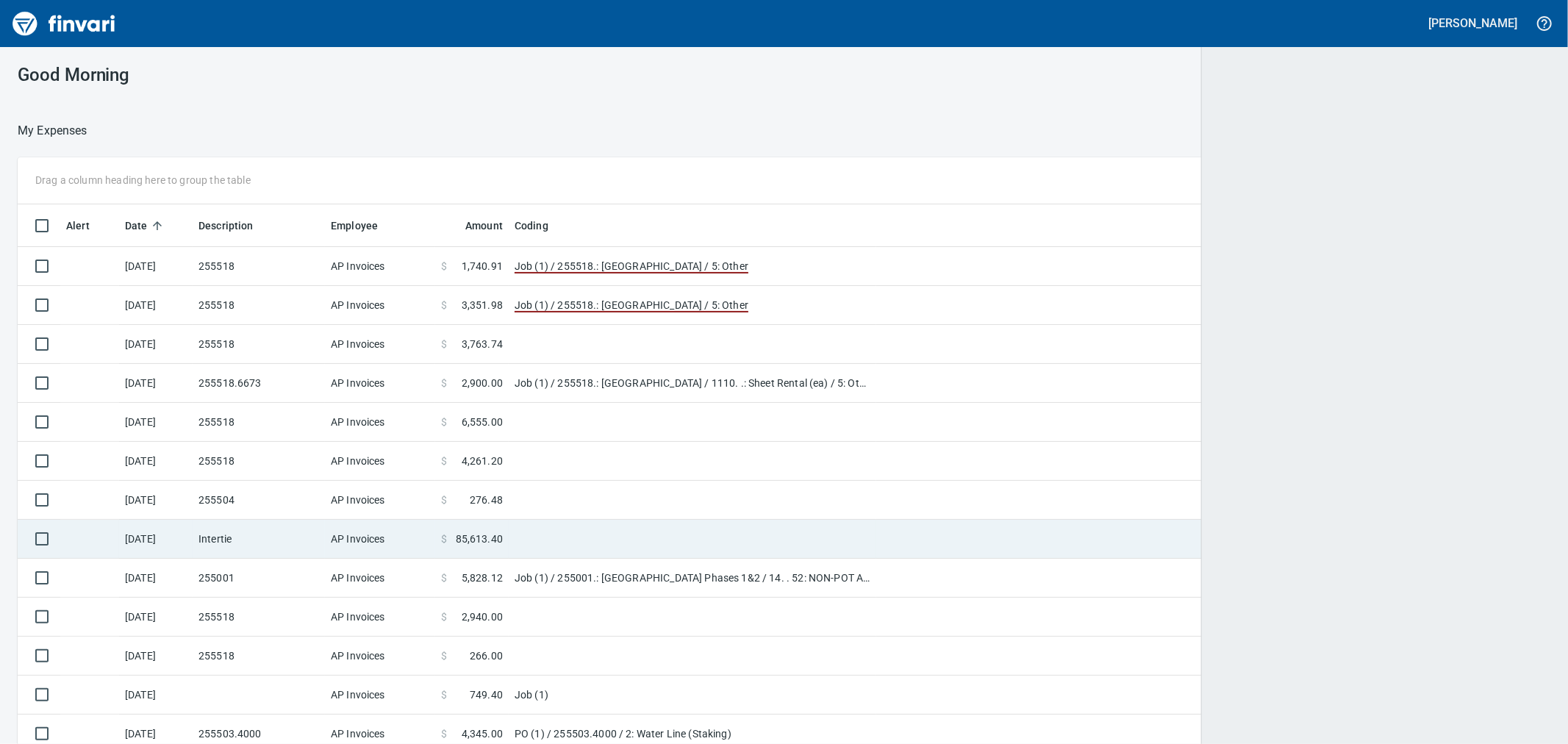
scroll to position [570, 1496]
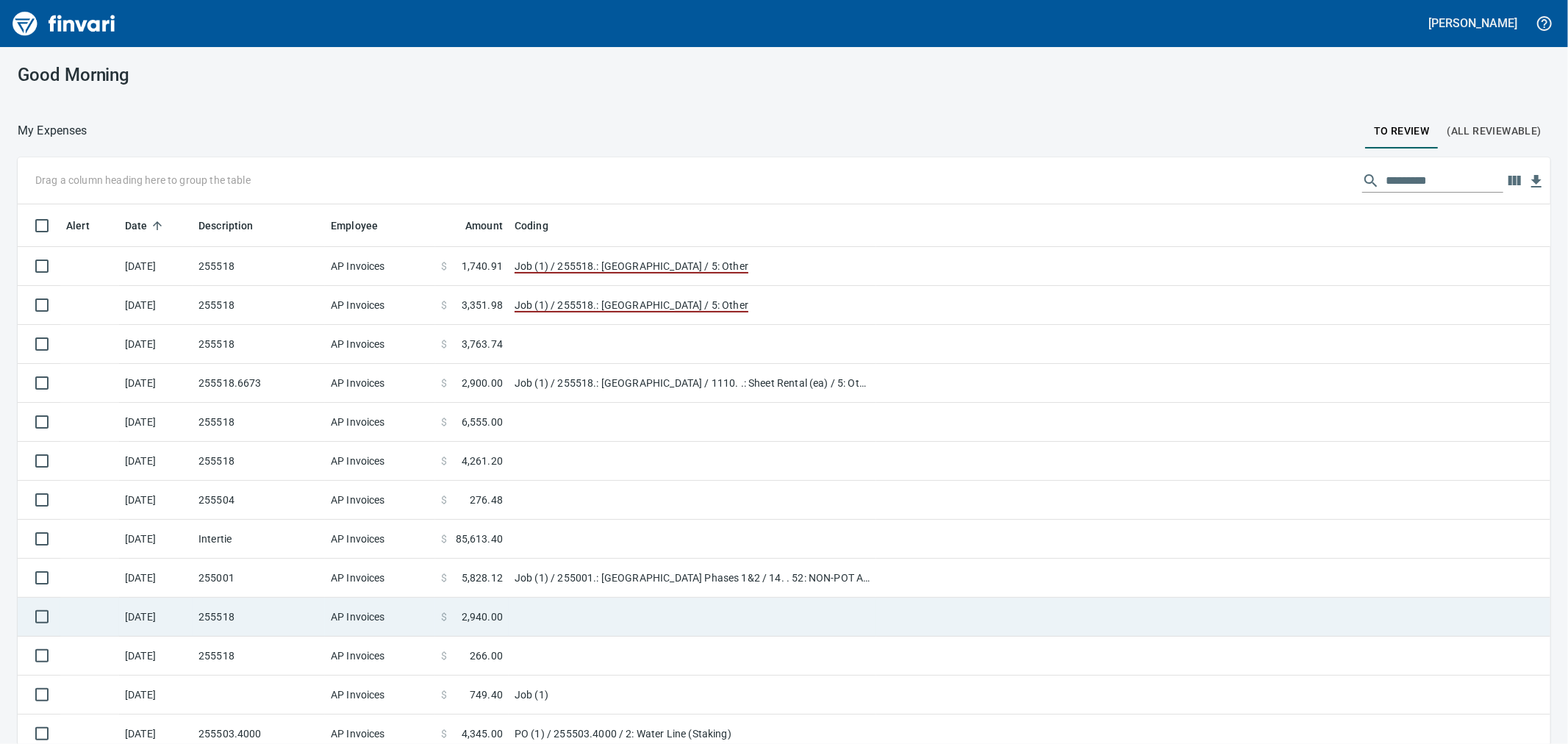
click at [273, 616] on td "255518" at bounding box center [259, 617] width 133 height 39
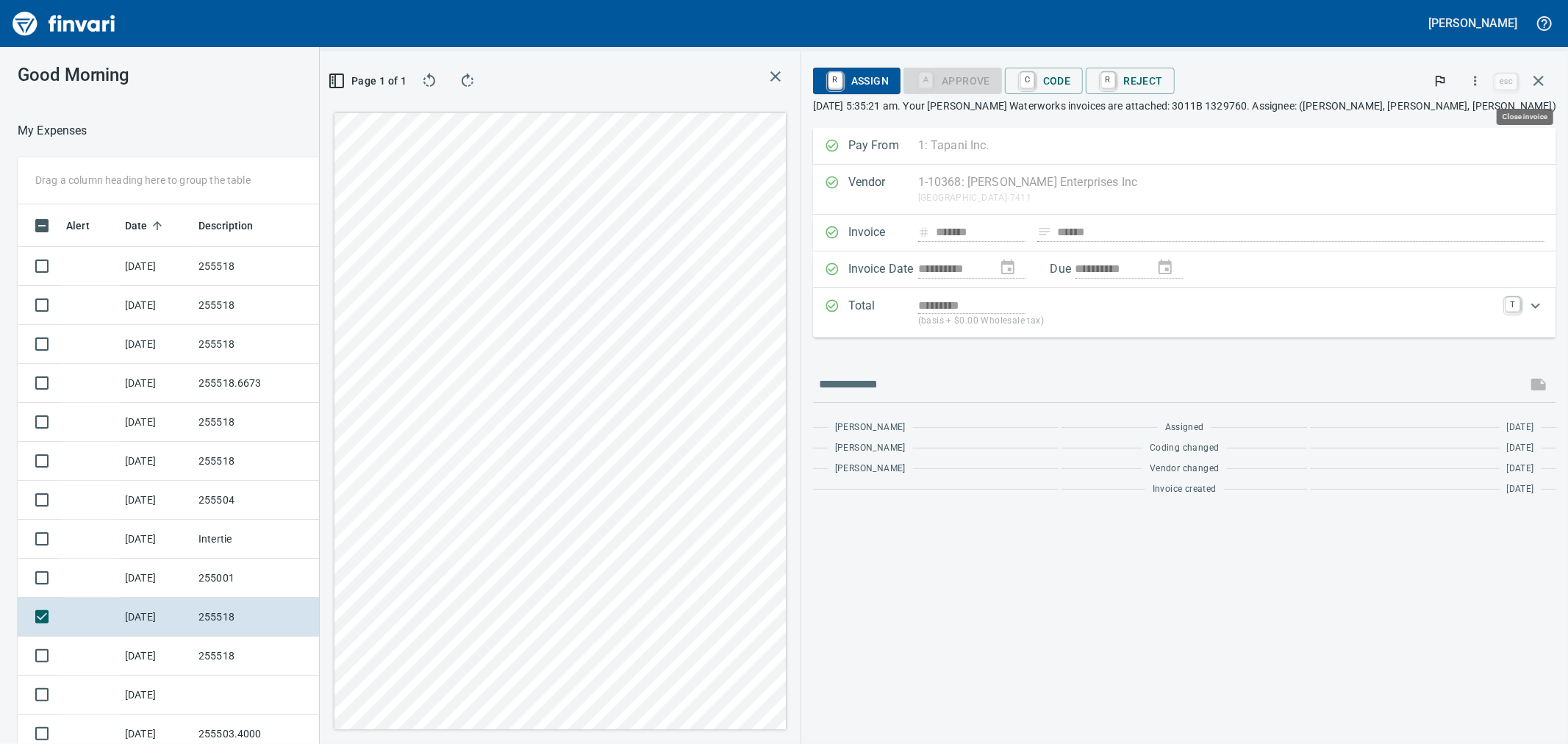
scroll to position [570, 1129]
click at [1476, 77] on icon "button" at bounding box center [1475, 80] width 2 height 10
click at [1442, 118] on span "Download" at bounding box center [1473, 123] width 141 height 17
click at [216, 662] on td "255518" at bounding box center [259, 656] width 133 height 39
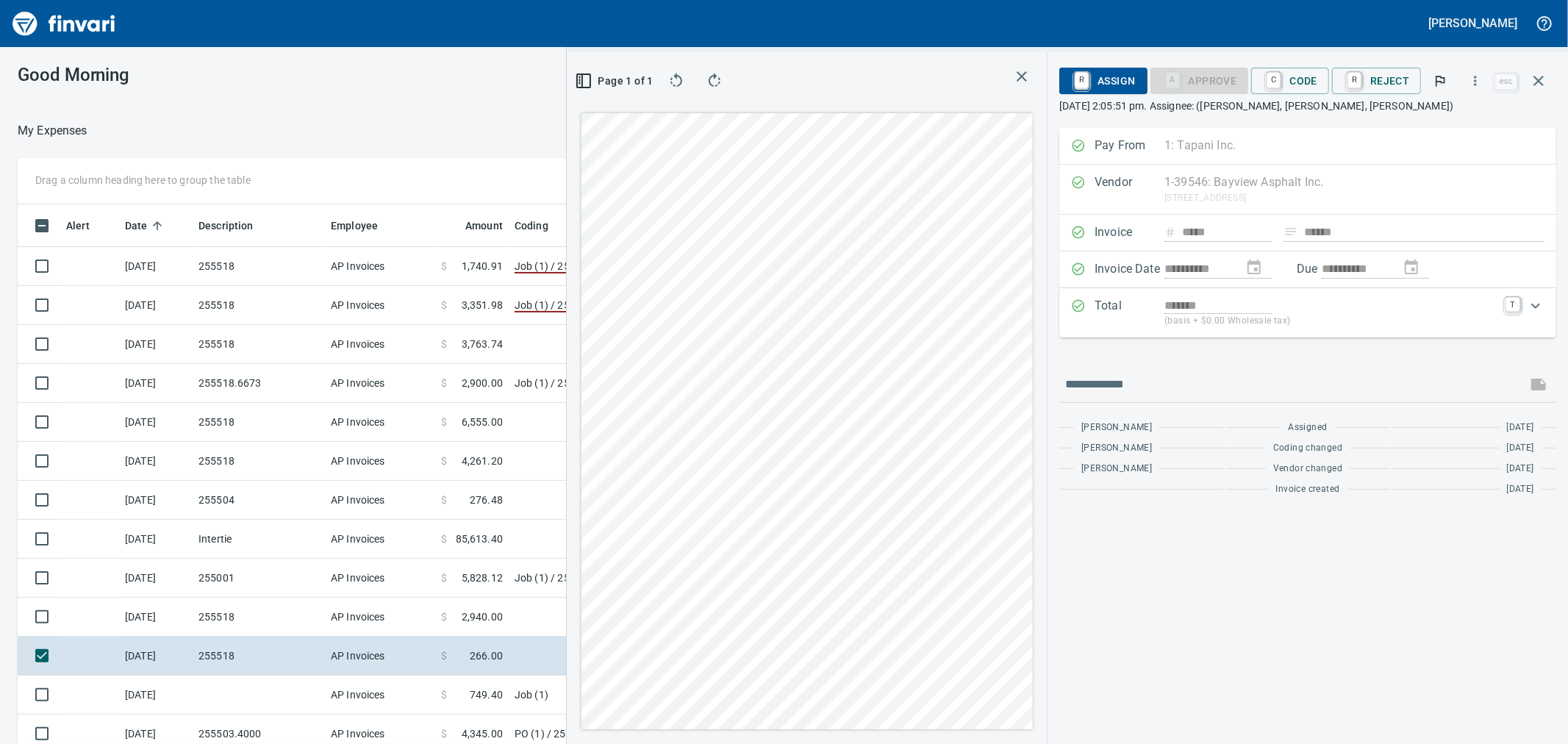
scroll to position [570, 1129]
click at [1474, 81] on icon "button" at bounding box center [1475, 81] width 15 height 15
click at [1438, 123] on span "Download" at bounding box center [1473, 123] width 141 height 17
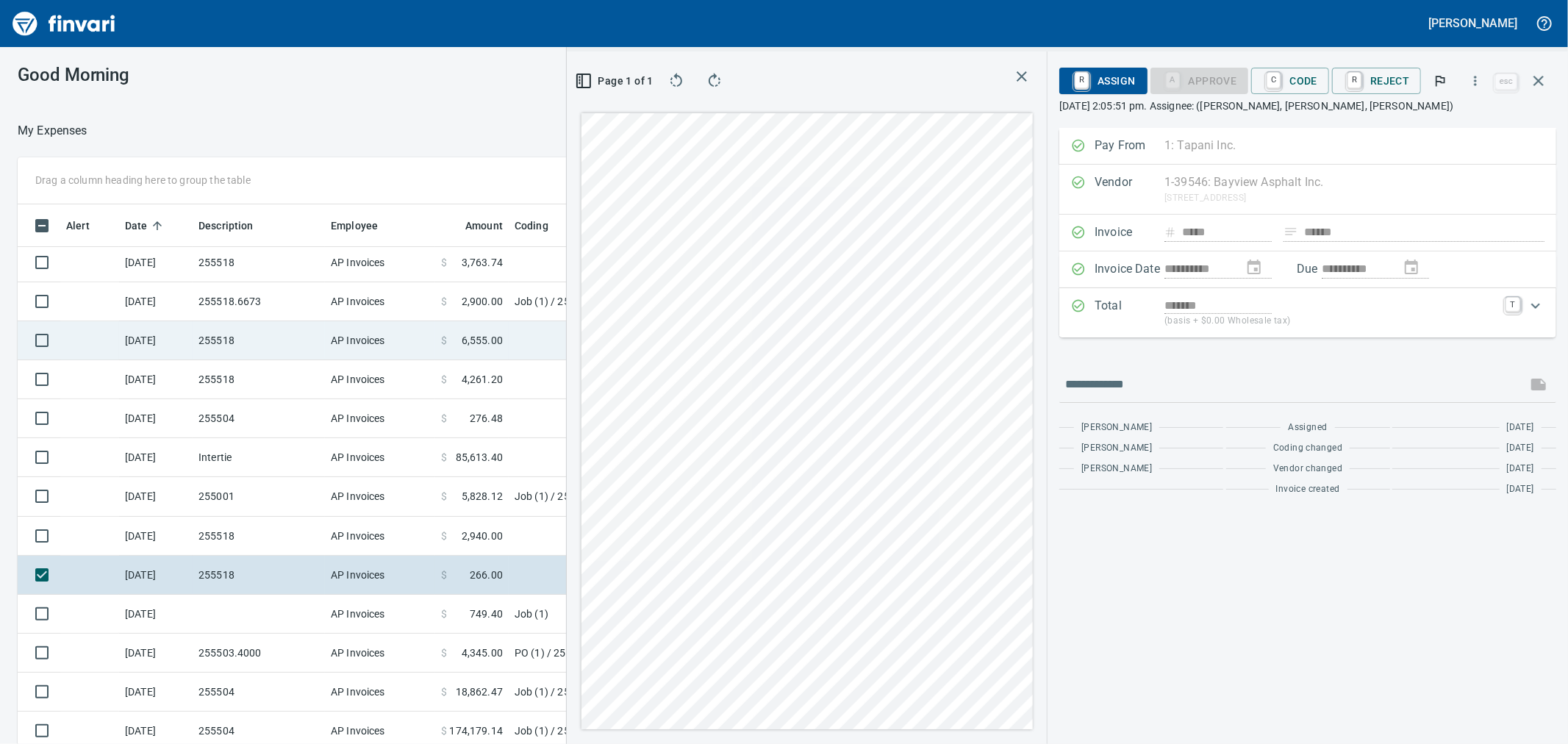
scroll to position [164, 0]
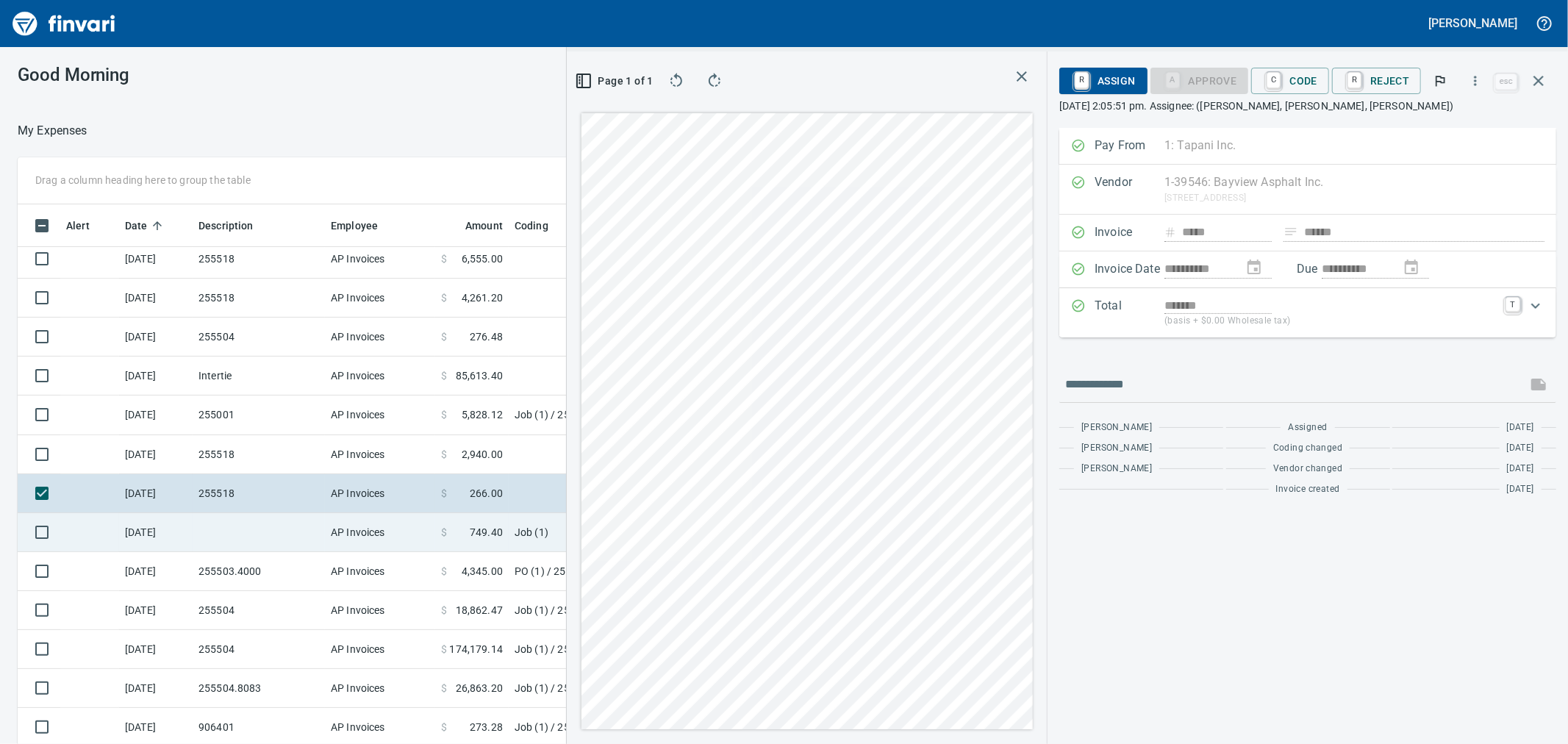
click at [291, 538] on td at bounding box center [259, 532] width 133 height 39
